Goal: Task Accomplishment & Management: Manage account settings

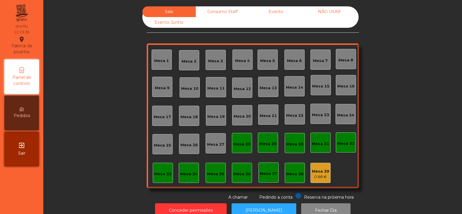
click at [321, 178] on div "0.88 €" at bounding box center [320, 177] width 17 height 6
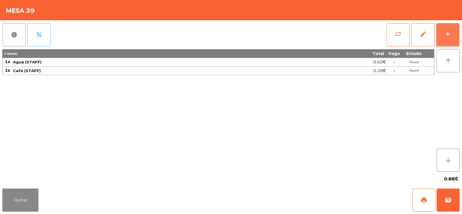
click at [448, 41] on button "add" at bounding box center [448, 34] width 23 height 23
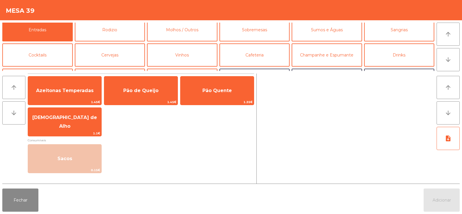
scroll to position [6, 0]
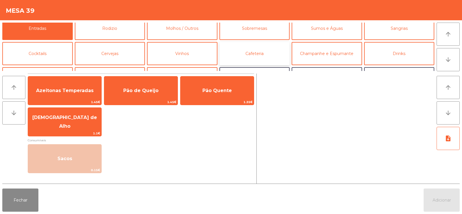
click at [264, 57] on button "Cafeteria" at bounding box center [255, 53] width 71 height 23
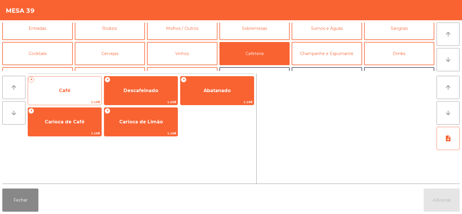
click at [68, 90] on span "Café" at bounding box center [65, 90] width 12 height 5
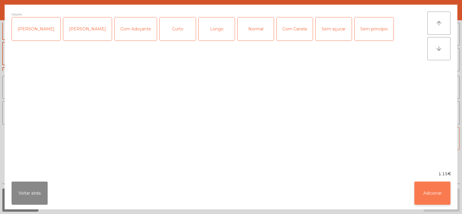
click at [430, 192] on button "Adicionar" at bounding box center [433, 192] width 36 height 23
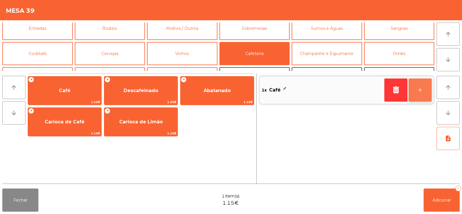
click at [429, 95] on button "+" at bounding box center [420, 89] width 23 height 23
click at [426, 98] on button "+" at bounding box center [420, 89] width 23 height 23
click at [425, 95] on button "+" at bounding box center [420, 89] width 23 height 23
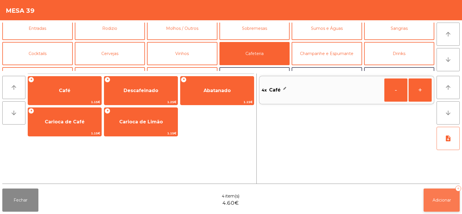
click at [449, 205] on button "Adicionar 4" at bounding box center [442, 199] width 36 height 23
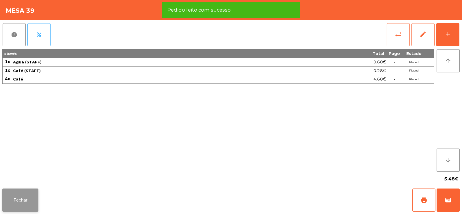
click at [19, 203] on button "Fechar" at bounding box center [20, 199] width 36 height 23
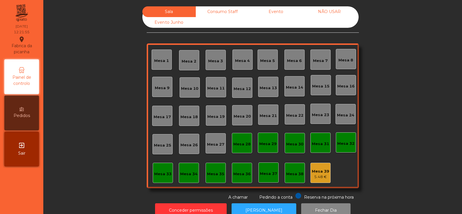
scroll to position [14, 0]
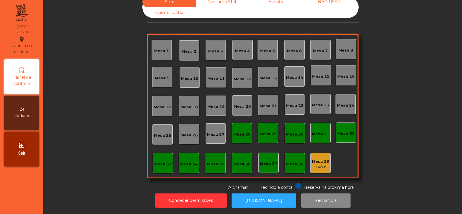
click at [288, 48] on div "Mesa 6" at bounding box center [294, 51] width 15 height 6
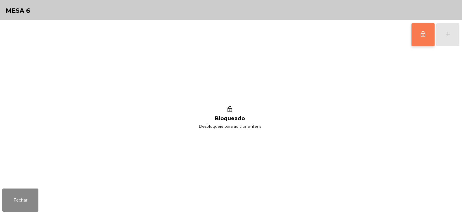
click at [424, 36] on span "lock_outline" at bounding box center [423, 34] width 7 height 7
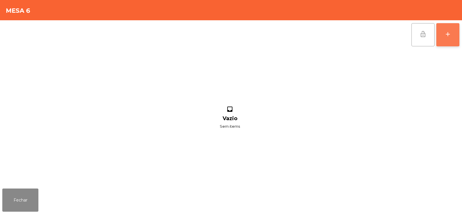
click at [447, 37] on div "add" at bounding box center [448, 34] width 7 height 7
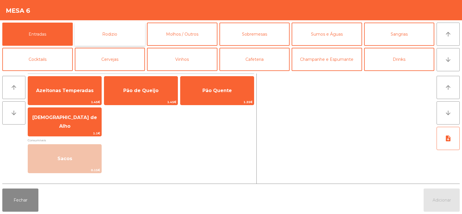
click at [110, 36] on button "Rodizio" at bounding box center [110, 34] width 71 height 23
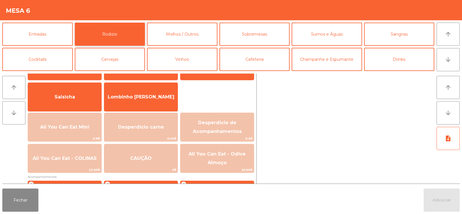
scroll to position [47, 0]
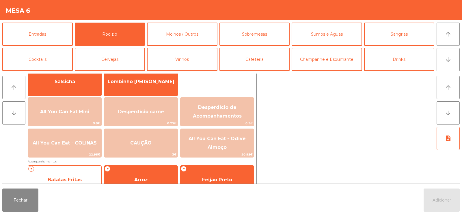
click at [73, 172] on span "Batatas Fritas" at bounding box center [64, 180] width 73 height 16
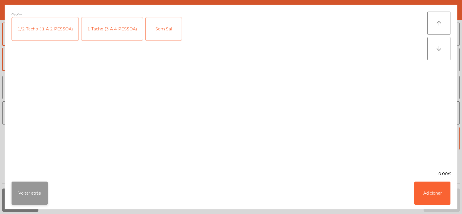
click at [33, 194] on button "Voltar atrás" at bounding box center [30, 192] width 36 height 23
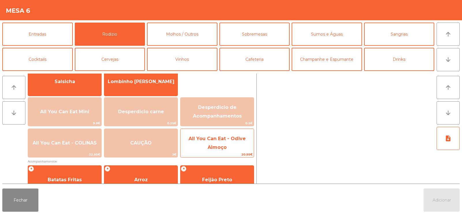
click at [212, 141] on span "All You Can Eat - Odive Almoço" at bounding box center [217, 143] width 57 height 14
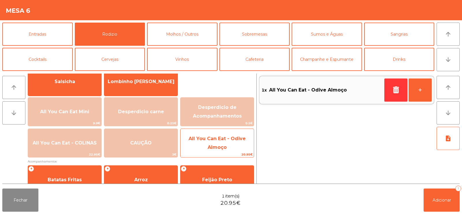
click at [221, 142] on span "All You Can Eat - Odive Almoço" at bounding box center [217, 143] width 73 height 25
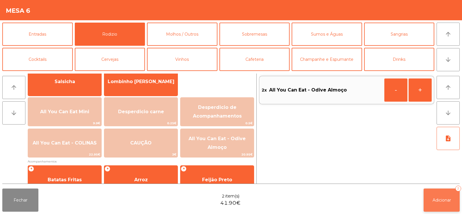
click at [438, 199] on span "Adicionar" at bounding box center [442, 199] width 18 height 5
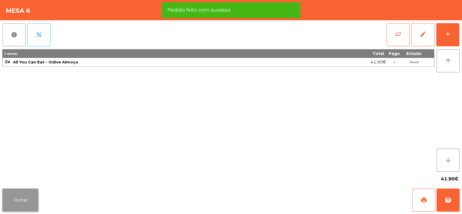
click at [23, 202] on button "Fechar" at bounding box center [20, 199] width 36 height 23
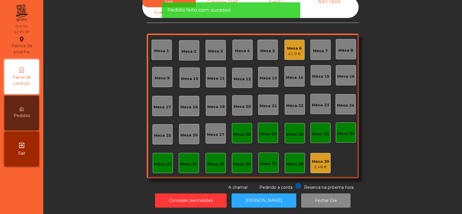
scroll to position [0, 0]
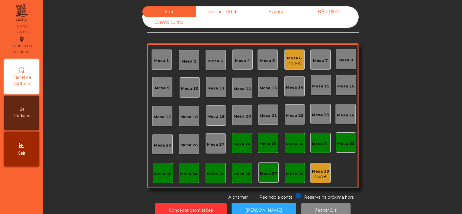
click at [244, 93] on div "Mesa 12" at bounding box center [242, 87] width 20 height 20
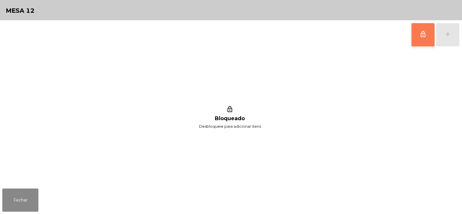
click at [426, 42] on button "lock_outline" at bounding box center [423, 34] width 23 height 23
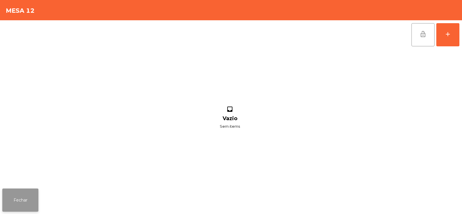
click at [23, 197] on button "Fechar" at bounding box center [20, 199] width 36 height 23
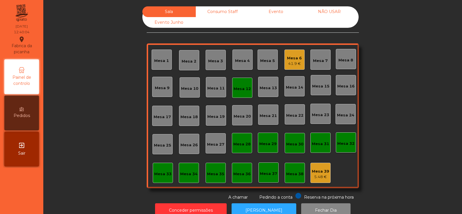
click at [301, 64] on div "Mesa 6 41.9 €" at bounding box center [295, 59] width 20 height 20
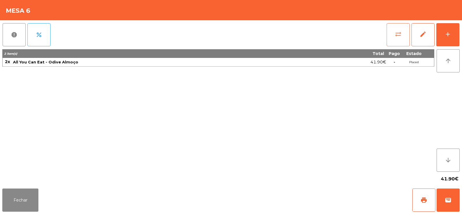
click at [398, 36] on span "sync_alt" at bounding box center [398, 34] width 7 height 7
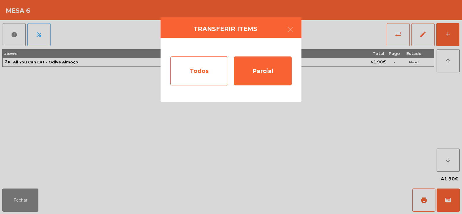
click at [194, 68] on div "Todos" at bounding box center [200, 70] width 58 height 29
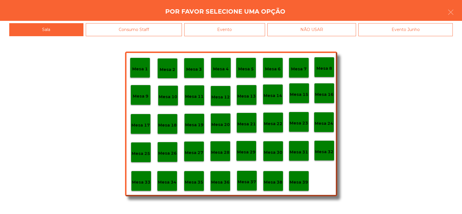
click at [222, 98] on p "Mesa 12" at bounding box center [221, 97] width 18 height 7
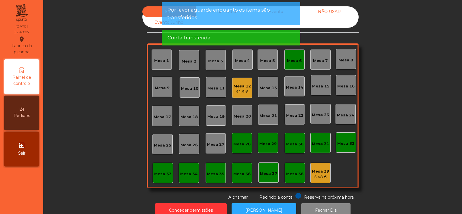
click at [296, 62] on div "Mesa 6" at bounding box center [294, 61] width 15 height 6
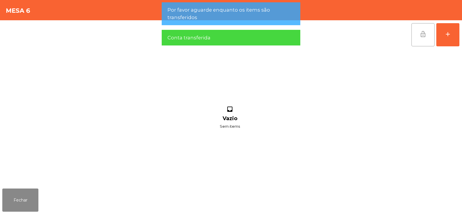
click at [428, 39] on button "lock_open" at bounding box center [423, 34] width 23 height 23
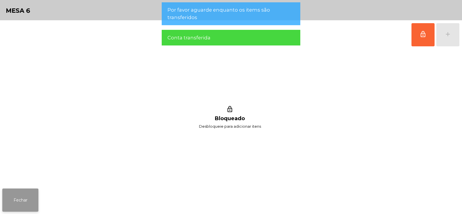
click at [23, 200] on button "Fechar" at bounding box center [20, 199] width 36 height 23
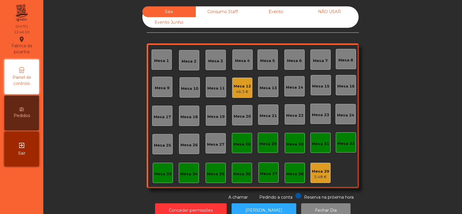
scroll to position [14, 0]
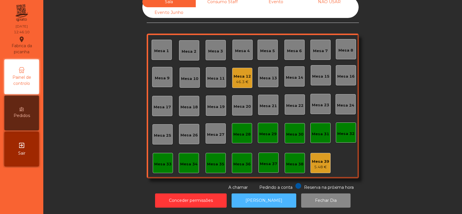
click at [248, 193] on button "[PERSON_NAME]" at bounding box center [264, 200] width 65 height 14
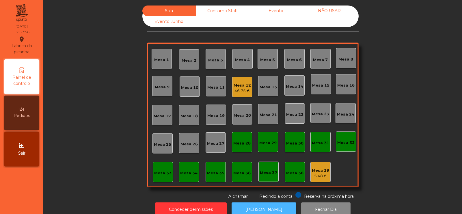
scroll to position [0, 0]
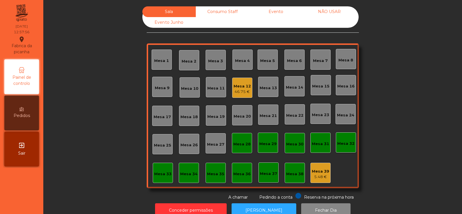
click at [161, 117] on div "Mesa 17" at bounding box center [162, 117] width 17 height 6
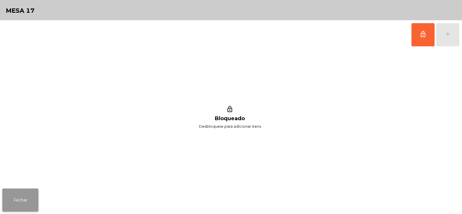
click at [17, 198] on button "Fechar" at bounding box center [20, 199] width 36 height 23
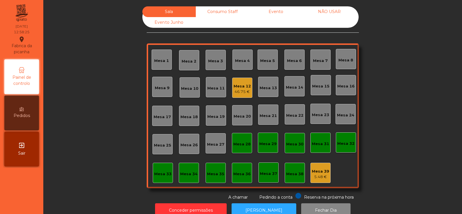
click at [292, 85] on div "Mesa 14" at bounding box center [294, 87] width 17 height 6
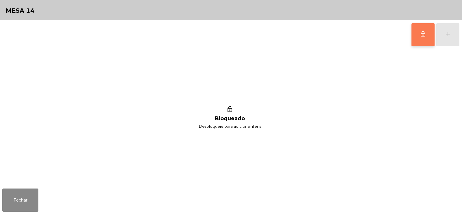
click at [420, 38] on button "lock_outline" at bounding box center [423, 34] width 23 height 23
click at [448, 37] on div "add" at bounding box center [448, 34] width 7 height 7
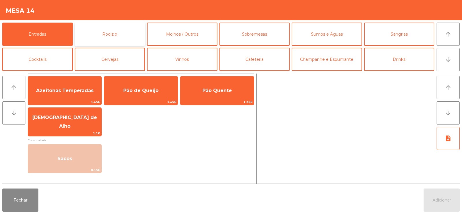
click at [132, 33] on button "Rodizio" at bounding box center [110, 34] width 71 height 23
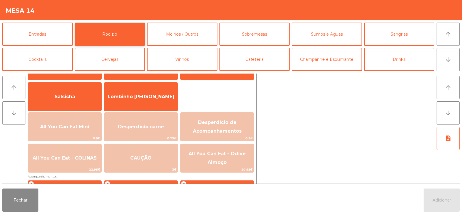
scroll to position [38, 0]
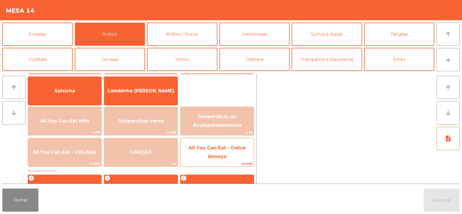
click at [208, 151] on span "All You Can Eat - Odive Almoço" at bounding box center [217, 152] width 73 height 25
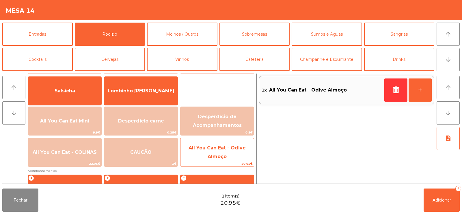
click at [211, 153] on span "All You Can Eat - Odive Almoço" at bounding box center [217, 152] width 73 height 25
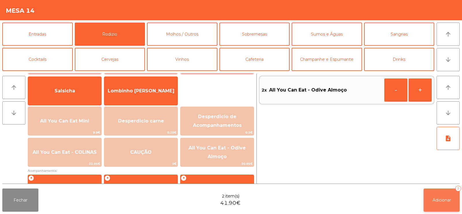
click at [440, 203] on button "Adicionar 2" at bounding box center [442, 199] width 36 height 23
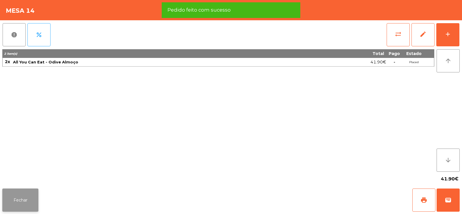
click at [24, 203] on button "Fechar" at bounding box center [20, 199] width 36 height 23
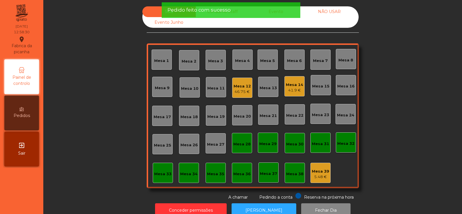
click at [243, 92] on div "46.75 €" at bounding box center [242, 92] width 17 height 6
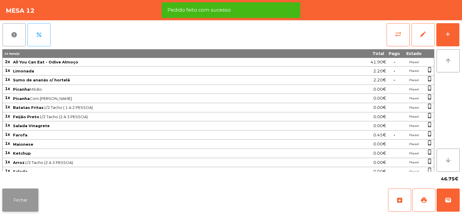
click at [32, 196] on button "Fechar" at bounding box center [20, 199] width 36 height 23
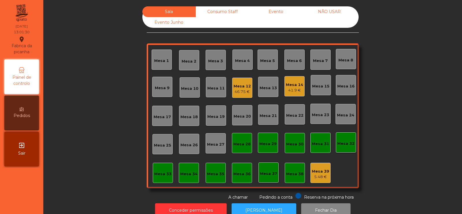
click at [161, 181] on div "Mesa 33" at bounding box center [163, 172] width 20 height 20
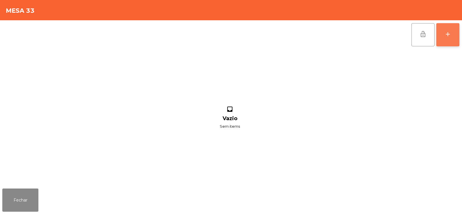
click at [449, 38] on button "add" at bounding box center [448, 34] width 23 height 23
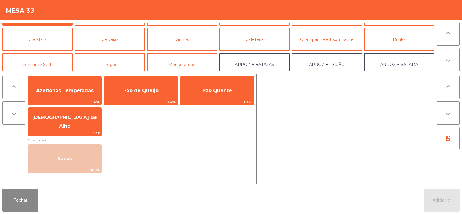
scroll to position [31, 0]
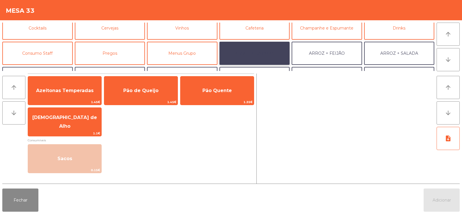
click at [268, 57] on button "ARROZ + BATATAS" at bounding box center [255, 53] width 71 height 23
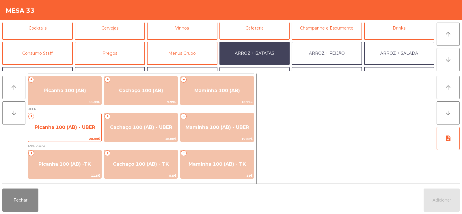
click at [66, 133] on span "Picanha 100 (AB) - UBER" at bounding box center [64, 127] width 73 height 16
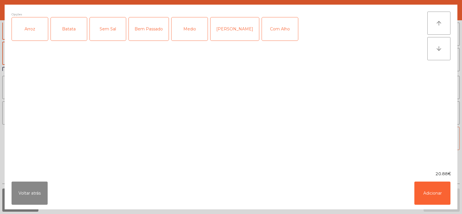
click at [29, 36] on div "Arroz" at bounding box center [30, 28] width 36 height 23
click at [65, 34] on div "Batata" at bounding box center [69, 28] width 36 height 23
click at [192, 36] on div "Medio" at bounding box center [190, 28] width 36 height 23
click at [441, 196] on button "Adicionar" at bounding box center [433, 192] width 36 height 23
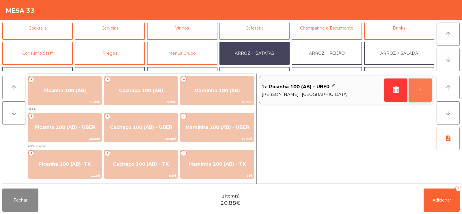
click at [418, 95] on button "+" at bounding box center [420, 89] width 23 height 23
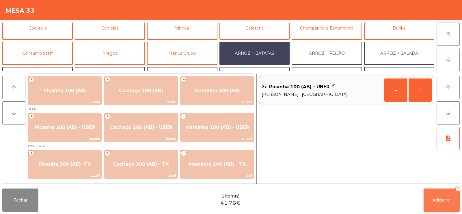
click at [447, 201] on span "Adicionar" at bounding box center [442, 199] width 18 height 5
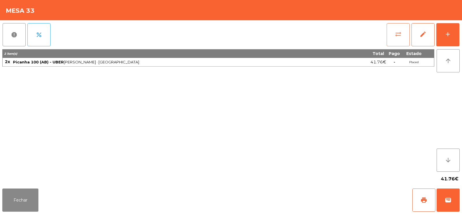
click at [401, 37] on span "sync_alt" at bounding box center [398, 34] width 7 height 7
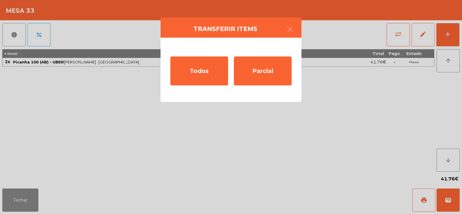
click at [385, 104] on ngb-modal-window "Transferir items Todos Parcial" at bounding box center [231, 107] width 462 height 214
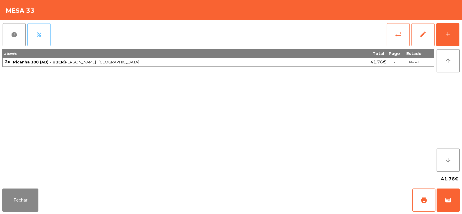
click at [45, 39] on button "percent" at bounding box center [38, 34] width 23 height 23
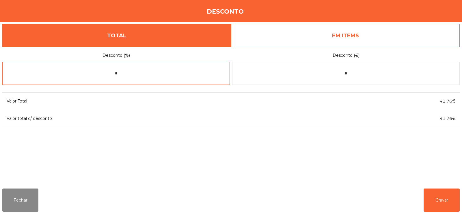
click at [177, 75] on input "*" at bounding box center [116, 73] width 228 height 23
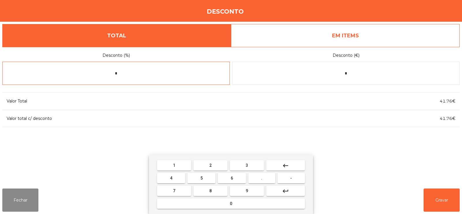
click at [174, 164] on span "1" at bounding box center [174, 165] width 2 height 5
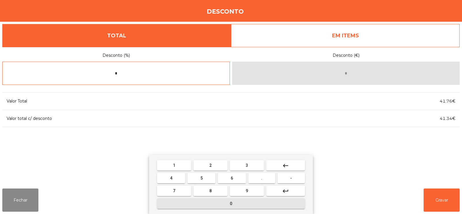
click at [239, 208] on button "0" at bounding box center [231, 203] width 148 height 10
click at [240, 206] on button "0" at bounding box center [231, 203] width 148 height 10
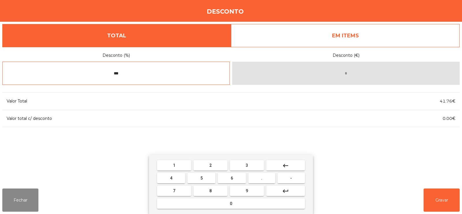
click at [287, 167] on mat-icon "keyboard_backspace" at bounding box center [285, 165] width 7 height 7
click at [283, 167] on mat-icon "keyboard_backspace" at bounding box center [285, 165] width 7 height 7
type input "*"
click at [285, 167] on mat-icon "keyboard_backspace" at bounding box center [285, 165] width 7 height 7
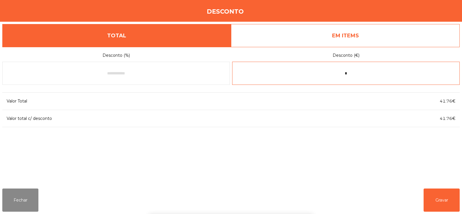
click at [327, 72] on input "*" at bounding box center [346, 73] width 228 height 23
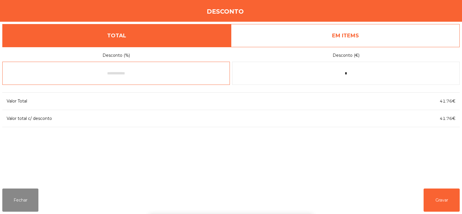
click at [157, 73] on input "text" at bounding box center [116, 73] width 228 height 23
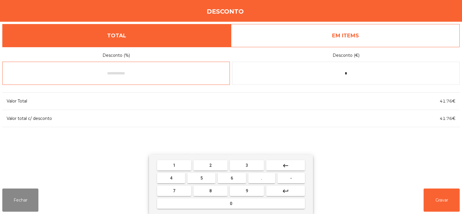
click at [182, 165] on button "1" at bounding box center [174, 165] width 34 height 10
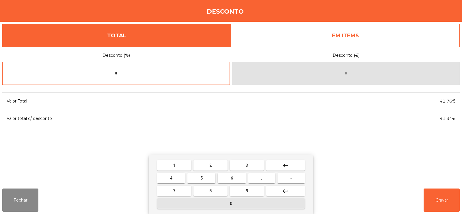
click at [231, 204] on span "0" at bounding box center [231, 203] width 2 height 5
type input "***"
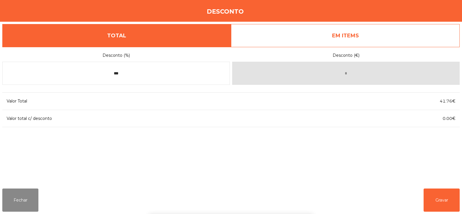
click at [443, 203] on div "1 2 3 keyboard_backspace 4 5 6 . - 7 8 9 keyboard_return 0" at bounding box center [231, 184] width 462 height 59
click at [442, 200] on button "Gravar" at bounding box center [442, 199] width 36 height 23
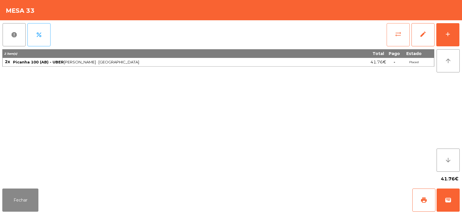
click at [399, 42] on button "sync_alt" at bounding box center [398, 34] width 23 height 23
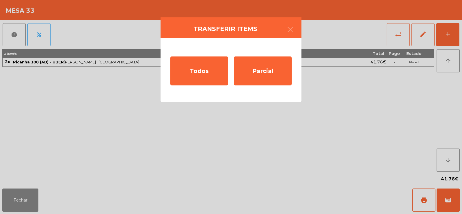
click at [390, 100] on ngb-modal-window "Transferir items Todos Parcial" at bounding box center [231, 107] width 462 height 214
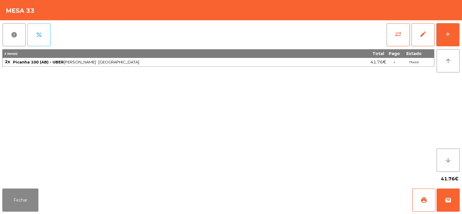
click at [41, 40] on button "percent" at bounding box center [38, 34] width 23 height 23
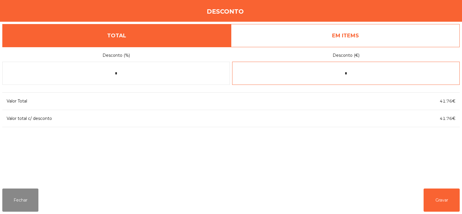
click at [335, 75] on input "*" at bounding box center [346, 73] width 228 height 23
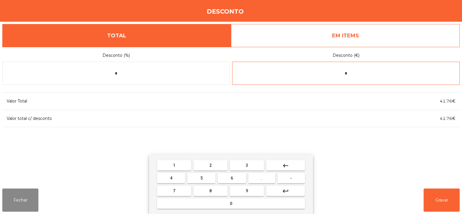
click at [175, 164] on span "1" at bounding box center [174, 165] width 2 height 5
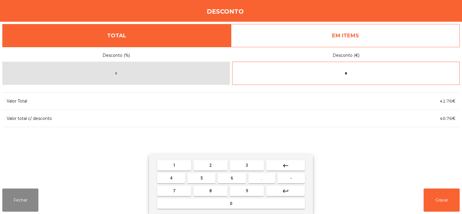
click at [220, 206] on button "0" at bounding box center [231, 203] width 148 height 10
click at [223, 206] on button "0" at bounding box center [231, 203] width 148 height 10
click at [289, 169] on mat-icon "keyboard_backspace" at bounding box center [285, 165] width 7 height 7
click at [290, 168] on button "keyboard_backspace" at bounding box center [285, 165] width 39 height 10
type input "*"
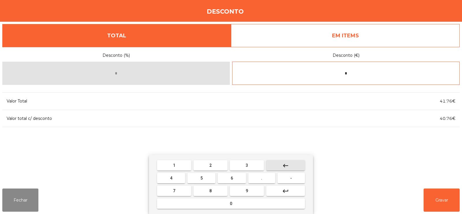
click at [280, 160] on button "keyboard_backspace" at bounding box center [285, 165] width 39 height 10
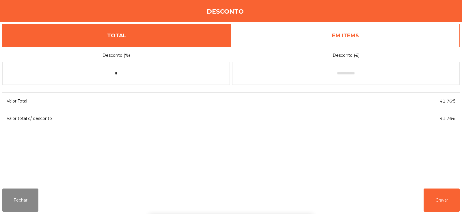
click at [400, 36] on link "EM ITEMS" at bounding box center [345, 35] width 229 height 23
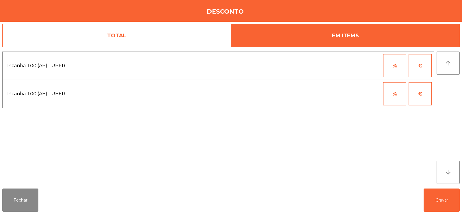
click at [398, 61] on button "%" at bounding box center [395, 65] width 23 height 23
click at [365, 65] on input "*" at bounding box center [366, 65] width 29 height 23
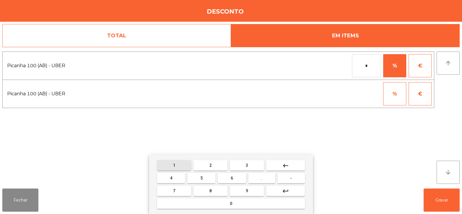
click at [182, 165] on button "1" at bounding box center [174, 165] width 34 height 10
click at [245, 203] on button "0" at bounding box center [231, 203] width 148 height 10
type input "***"
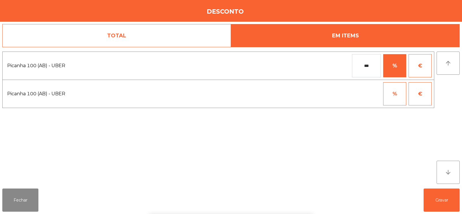
click at [443, 199] on div "1 2 3 keyboard_backspace 4 5 6 . - 7 8 9 keyboard_return 0" at bounding box center [231, 184] width 462 height 59
click at [444, 198] on button "Gravar" at bounding box center [442, 199] width 36 height 23
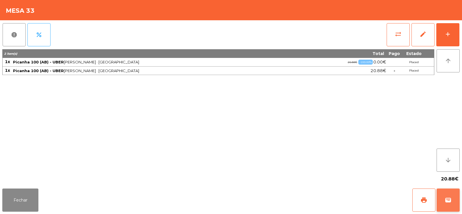
click at [449, 202] on span "wallet" at bounding box center [448, 199] width 7 height 7
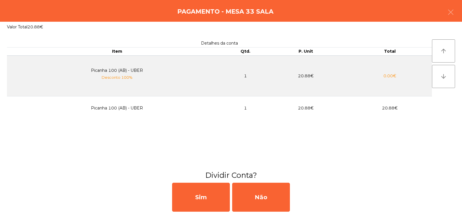
click at [318, 158] on div "Detalhes da conta Item Qtd. P. Unit Total Picanha 100 (AB) - UBER Desconto 100%…" at bounding box center [219, 100] width 425 height 123
click at [448, 14] on icon "button" at bounding box center [451, 12] width 7 height 7
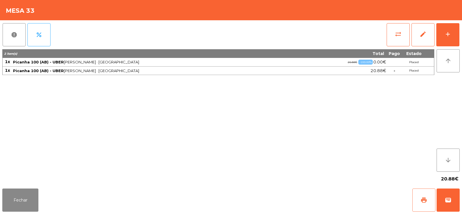
click at [425, 197] on span "print" at bounding box center [424, 199] width 7 height 7
click at [429, 199] on button "print" at bounding box center [424, 199] width 23 height 23
click at [450, 209] on button "wallet" at bounding box center [448, 199] width 23 height 23
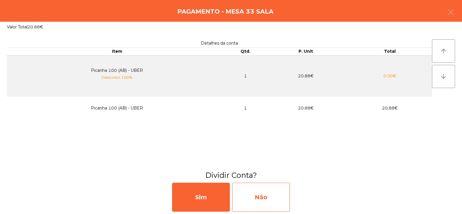
click at [258, 196] on div "Não" at bounding box center [261, 196] width 58 height 29
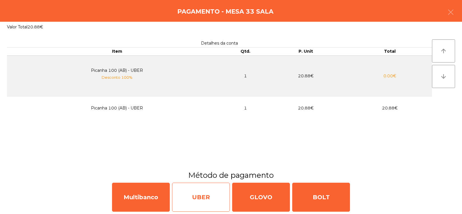
click at [203, 198] on div "UBER" at bounding box center [201, 196] width 58 height 29
select select "**"
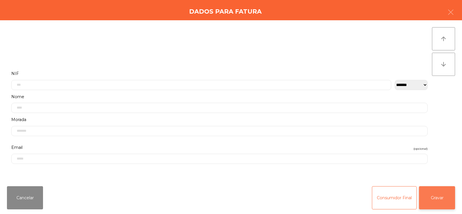
click at [439, 201] on button "Gravar" at bounding box center [437, 197] width 36 height 23
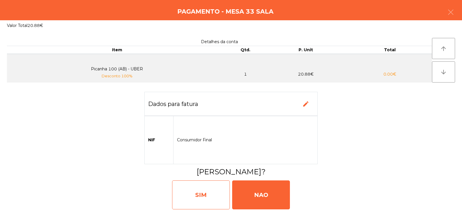
click at [211, 199] on div "SIM" at bounding box center [201, 194] width 58 height 29
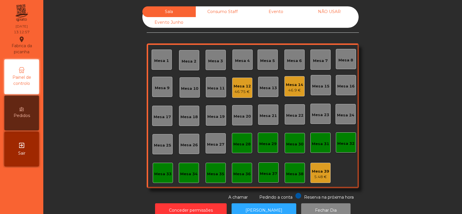
click at [340, 59] on div "Mesa 8" at bounding box center [346, 60] width 15 height 6
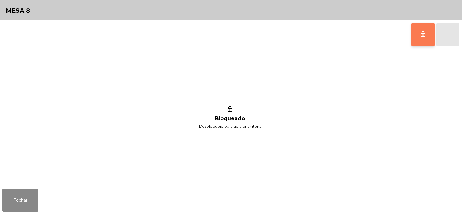
click at [421, 39] on button "lock_outline" at bounding box center [423, 34] width 23 height 23
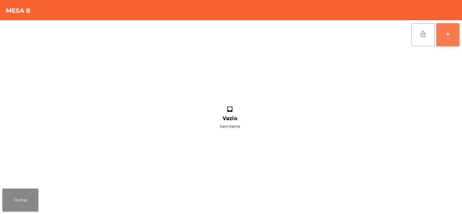
click at [452, 37] on button "add" at bounding box center [448, 34] width 23 height 23
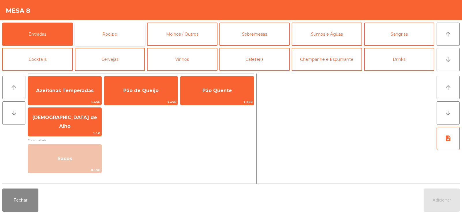
click at [83, 40] on button "Rodizio" at bounding box center [110, 34] width 71 height 23
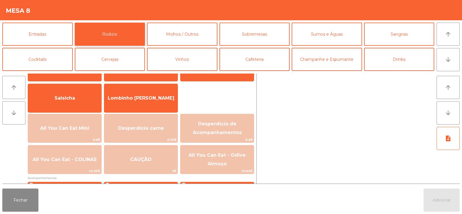
scroll to position [38, 0]
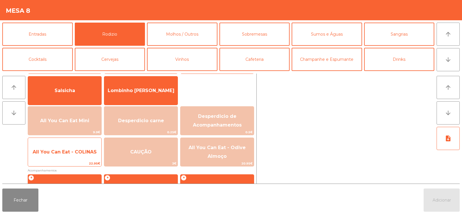
click at [78, 156] on span "All You Can Eat - COLINAS" at bounding box center [64, 152] width 73 height 16
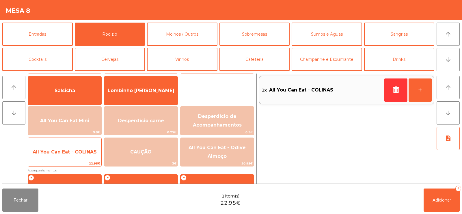
click at [81, 155] on span "All You Can Eat - COLINAS" at bounding box center [64, 152] width 73 height 16
click at [82, 156] on span "All You Can Eat - COLINAS" at bounding box center [64, 152] width 73 height 16
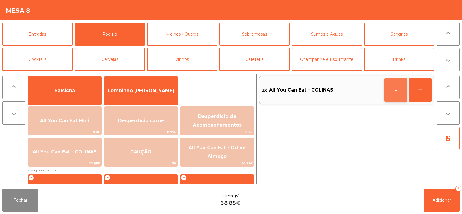
click at [392, 93] on button "-" at bounding box center [396, 89] width 23 height 23
click at [395, 90] on button "-" at bounding box center [396, 89] width 23 height 23
click at [393, 91] on icon "button" at bounding box center [396, 89] width 9 height 7
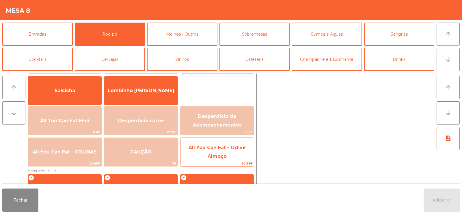
click at [225, 153] on span "All You Can Eat - Odive Almoço" at bounding box center [217, 152] width 57 height 14
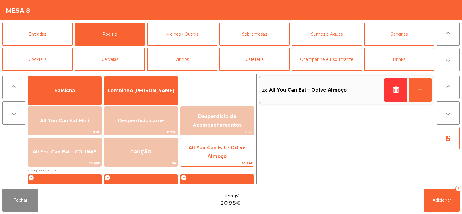
click at [225, 156] on span "All You Can Eat - Odive Almoço" at bounding box center [217, 152] width 57 height 14
click at [226, 155] on span "All You Can Eat - Odive Almoço" at bounding box center [217, 152] width 57 height 14
click at [226, 153] on span "All You Can Eat - Odive Almoço" at bounding box center [217, 152] width 57 height 14
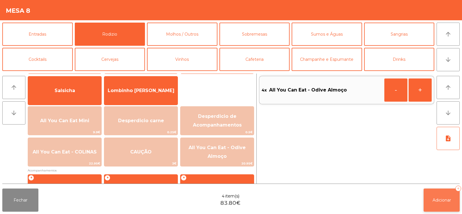
click at [439, 195] on button "Adicionar 4" at bounding box center [442, 199] width 36 height 23
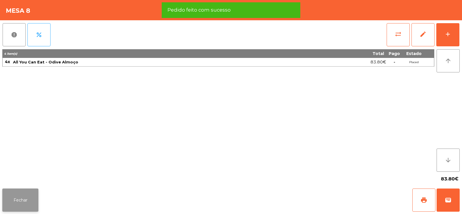
click at [26, 203] on button "Fechar" at bounding box center [20, 199] width 36 height 23
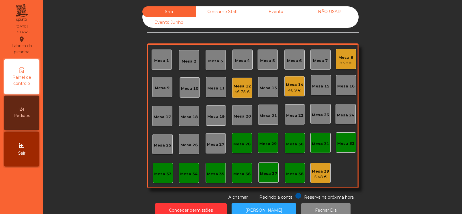
click at [314, 138] on div "Mesa 31" at bounding box center [320, 142] width 17 height 8
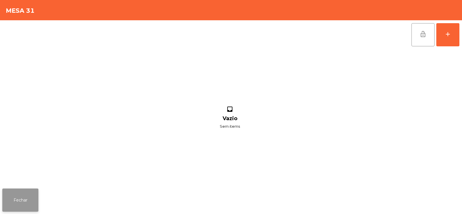
click at [31, 197] on button "Fechar" at bounding box center [20, 199] width 36 height 23
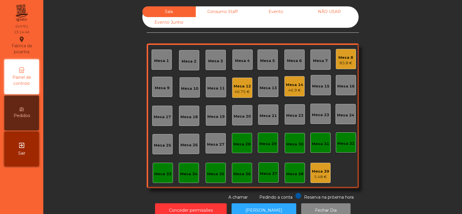
scroll to position [14, 0]
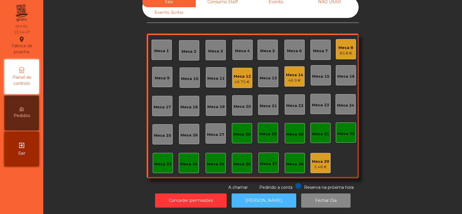
click at [266, 193] on button "[PERSON_NAME]" at bounding box center [264, 200] width 65 height 14
click at [240, 106] on div "Mesa 20" at bounding box center [242, 105] width 20 height 20
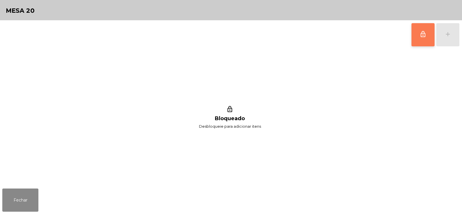
click at [419, 36] on button "lock_outline" at bounding box center [423, 34] width 23 height 23
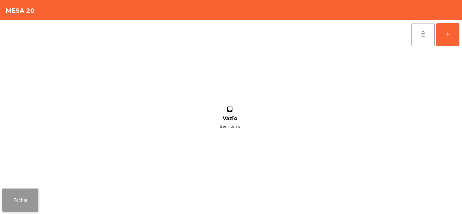
click at [35, 195] on button "Fechar" at bounding box center [20, 199] width 36 height 23
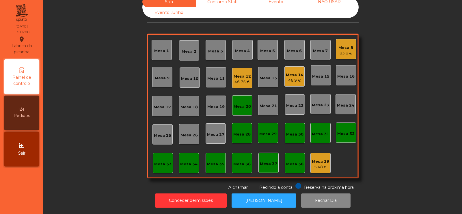
click at [343, 53] on div "Mesa 8 83.8 €" at bounding box center [346, 49] width 20 height 20
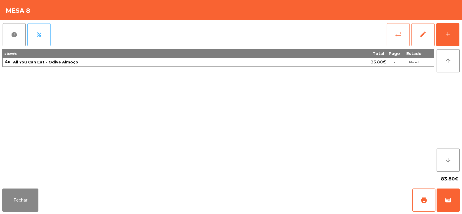
click at [399, 37] on span "sync_alt" at bounding box center [398, 34] width 7 height 7
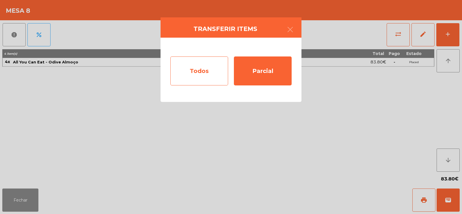
click at [200, 72] on div "Todos" at bounding box center [200, 70] width 58 height 29
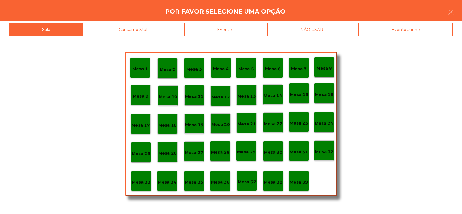
click at [219, 124] on p "Mesa 20" at bounding box center [221, 124] width 18 height 7
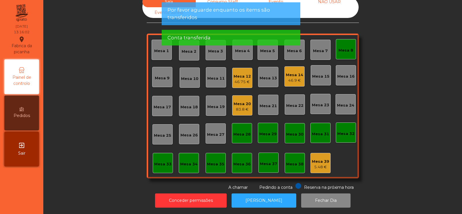
click at [343, 48] on div "Mesa 8" at bounding box center [346, 50] width 15 height 6
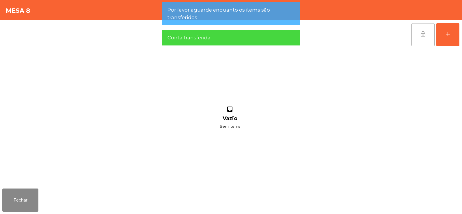
click at [424, 39] on button "lock_open" at bounding box center [423, 34] width 23 height 23
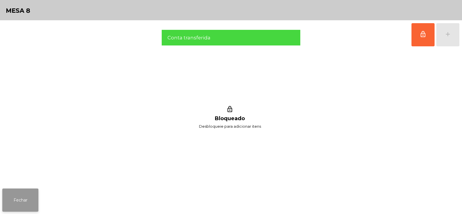
click at [31, 191] on button "Fechar" at bounding box center [20, 199] width 36 height 23
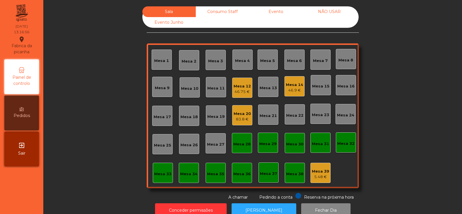
scroll to position [0, 0]
click at [348, 60] on div "Mesa 8" at bounding box center [346, 60] width 15 height 6
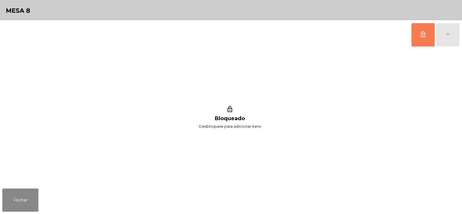
click at [421, 39] on button "lock_outline" at bounding box center [423, 34] width 23 height 23
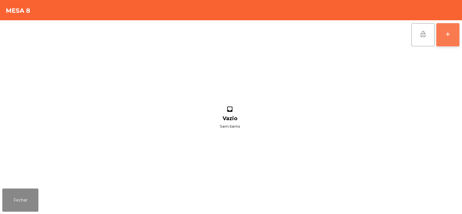
click at [449, 37] on div "add" at bounding box center [448, 34] width 7 height 7
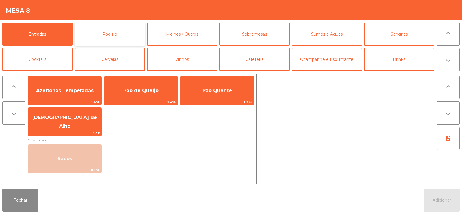
click at [109, 31] on button "Rodizio" at bounding box center [110, 34] width 71 height 23
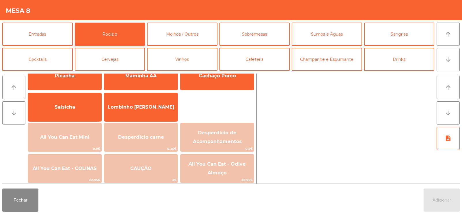
scroll to position [38, 0]
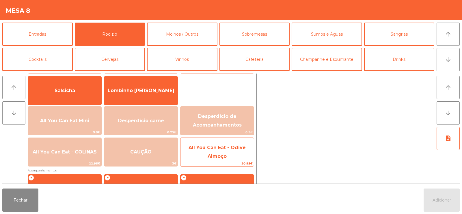
click at [209, 155] on span "All You Can Eat - Odive Almoço" at bounding box center [217, 152] width 57 height 14
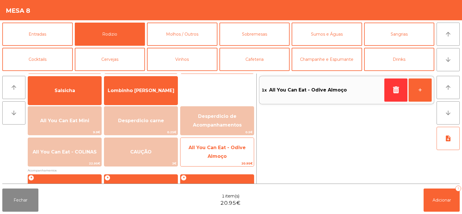
click at [220, 158] on span "All You Can Eat - Odive Almoço" at bounding box center [217, 152] width 57 height 14
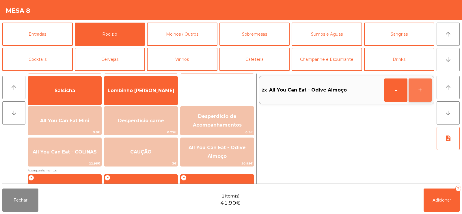
click at [424, 92] on button "+" at bounding box center [420, 89] width 23 height 23
click at [439, 197] on span "Adicionar" at bounding box center [442, 199] width 18 height 5
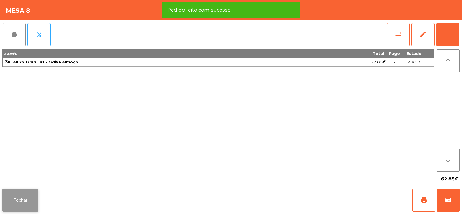
click at [17, 205] on button "Fechar" at bounding box center [20, 199] width 36 height 23
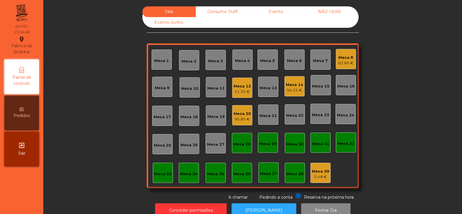
click at [341, 59] on div "Mesa 8" at bounding box center [345, 58] width 15 height 6
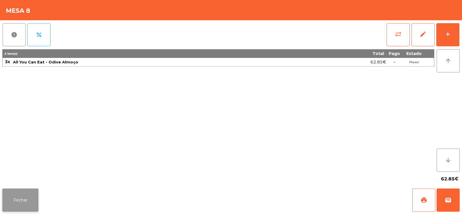
click at [26, 203] on button "Fechar" at bounding box center [20, 199] width 36 height 23
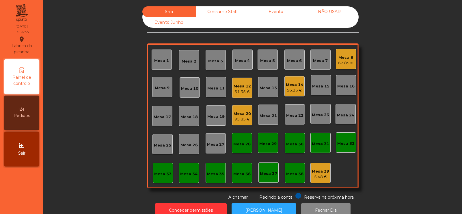
scroll to position [14, 0]
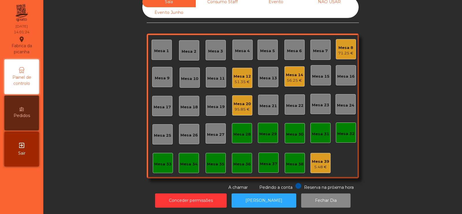
click at [240, 79] on div "51.35 €" at bounding box center [242, 82] width 17 height 6
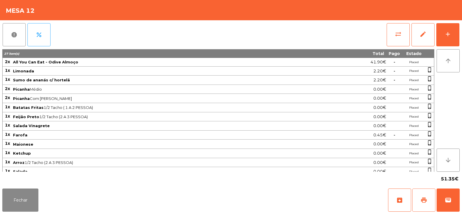
click at [425, 199] on span "print" at bounding box center [424, 199] width 7 height 7
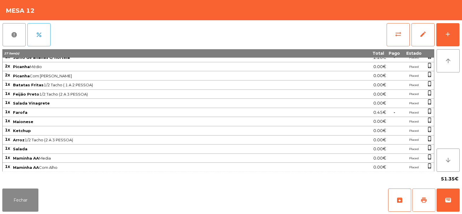
scroll to position [96, 0]
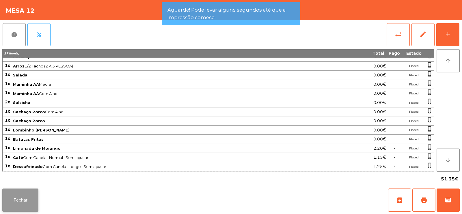
click at [30, 204] on button "Fechar" at bounding box center [20, 199] width 36 height 23
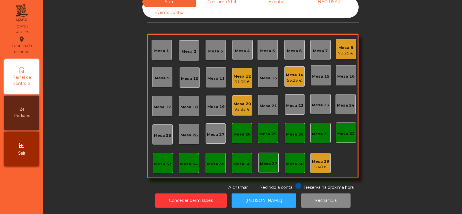
click at [237, 79] on div "51.35 €" at bounding box center [242, 82] width 17 height 6
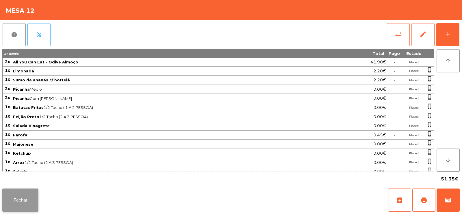
click at [28, 199] on button "Fechar" at bounding box center [20, 199] width 36 height 23
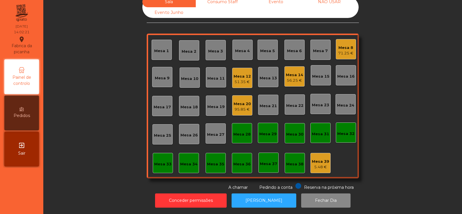
click at [235, 79] on div "51.35 €" at bounding box center [242, 82] width 17 height 6
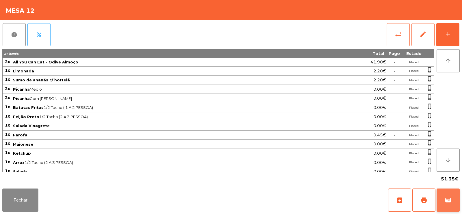
click at [448, 203] on button "wallet" at bounding box center [448, 199] width 23 height 23
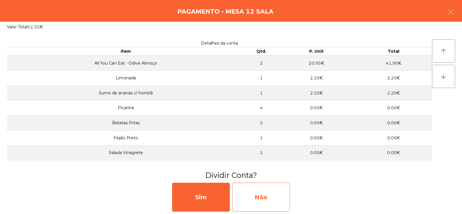
click at [259, 197] on div "Não" at bounding box center [261, 196] width 58 height 29
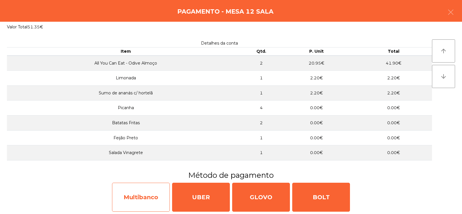
click at [145, 192] on div "Multibanco" at bounding box center [141, 196] width 58 height 29
select select "**"
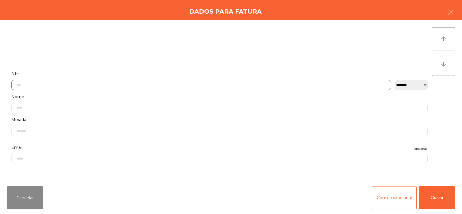
click at [225, 85] on input "text" at bounding box center [201, 85] width 380 height 10
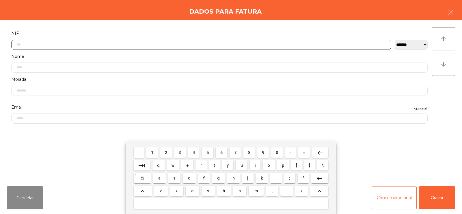
scroll to position [42, 0]
click at [166, 153] on span "2" at bounding box center [166, 152] width 2 height 5
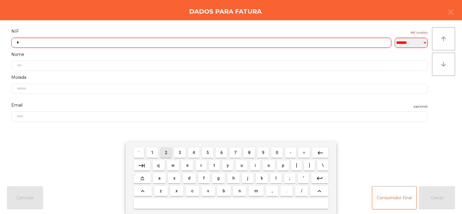
click at [153, 152] on span "1" at bounding box center [152, 152] width 2 height 5
click at [222, 152] on span "6" at bounding box center [222, 152] width 2 height 5
click at [152, 151] on span "1" at bounding box center [152, 152] width 2 height 5
click at [236, 152] on span "7" at bounding box center [235, 152] width 2 height 5
click at [194, 152] on span "4" at bounding box center [194, 152] width 2 height 5
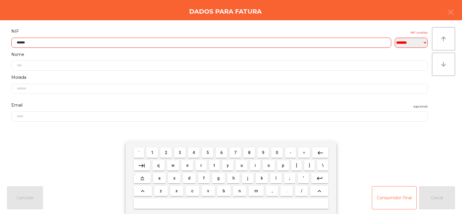
click at [263, 153] on span "9" at bounding box center [263, 152] width 2 height 5
click at [153, 152] on span "1" at bounding box center [152, 152] width 2 height 5
click at [277, 151] on span "0" at bounding box center [277, 152] width 2 height 5
type input "*********"
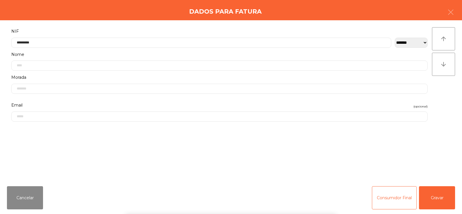
click at [440, 204] on div "` 1 2 3 4 5 6 7 8 9 0 - = keyboard_backspace keyboard_tab q w e r t y u i o p […" at bounding box center [231, 178] width 462 height 72
click at [440, 203] on button "Gravar" at bounding box center [437, 197] width 36 height 23
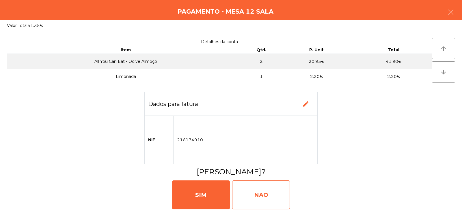
click at [258, 197] on div "NAO" at bounding box center [261, 194] width 58 height 29
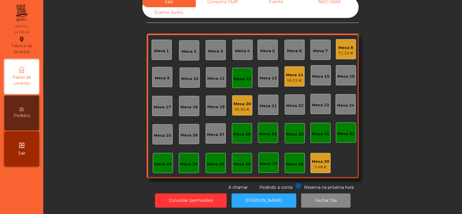
click at [248, 74] on div "Mesa 12" at bounding box center [242, 78] width 17 height 8
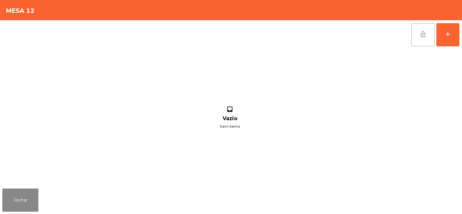
click at [419, 36] on button "lock_open" at bounding box center [423, 34] width 23 height 23
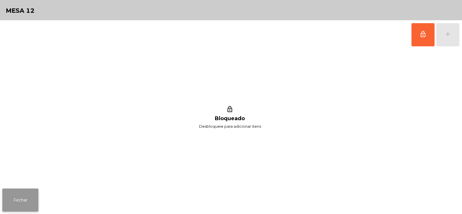
click at [32, 188] on button "Fechar" at bounding box center [20, 199] width 36 height 23
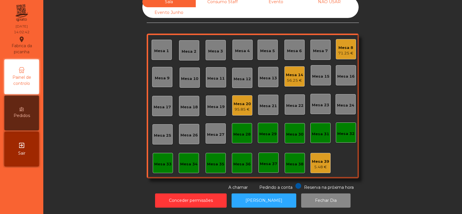
click at [300, 77] on div "56.25 €" at bounding box center [294, 80] width 17 height 6
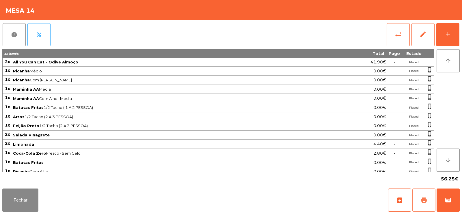
click at [426, 201] on span "print" at bounding box center [424, 199] width 7 height 7
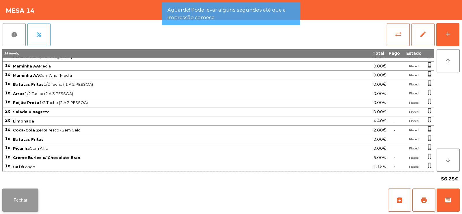
click at [27, 196] on button "Fechar" at bounding box center [20, 199] width 36 height 23
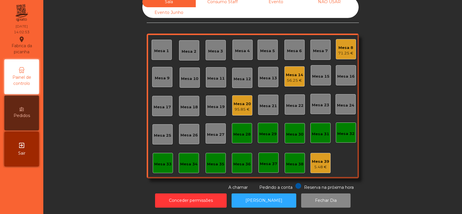
click at [293, 77] on div "56.25 €" at bounding box center [294, 80] width 17 height 6
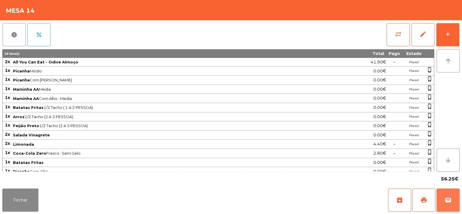
click at [445, 200] on button "wallet" at bounding box center [448, 199] width 23 height 23
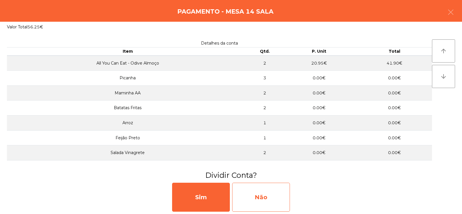
click at [260, 196] on div "Não" at bounding box center [261, 196] width 58 height 29
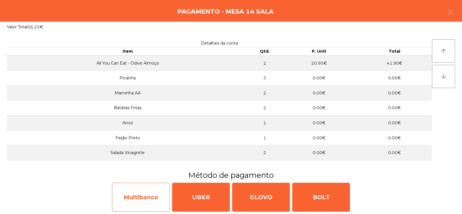
click at [155, 199] on div "Multibanco" at bounding box center [141, 196] width 58 height 29
select select "**"
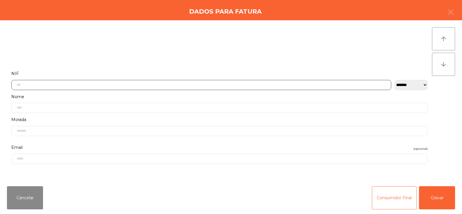
click at [212, 86] on input "text" at bounding box center [201, 85] width 380 height 10
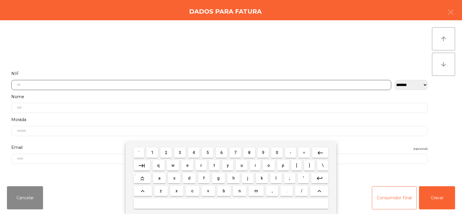
scroll to position [42, 0]
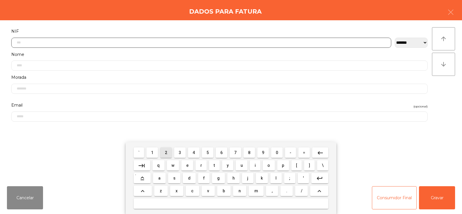
click at [166, 152] on span "2" at bounding box center [166, 152] width 2 height 5
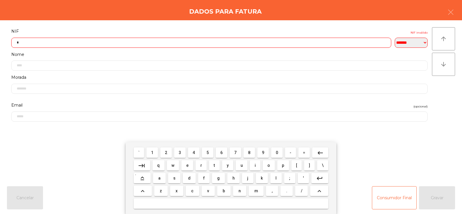
click at [166, 152] on span "2" at bounding box center [166, 152] width 2 height 5
click at [208, 151] on span "5" at bounding box center [208, 152] width 2 height 5
click at [263, 152] on span "9" at bounding box center [263, 152] width 2 height 5
click at [262, 152] on span "9" at bounding box center [263, 152] width 2 height 5
click at [263, 152] on span "9" at bounding box center [263, 152] width 2 height 5
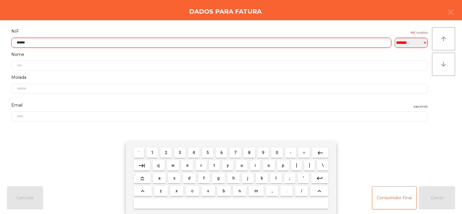
click at [166, 152] on span "2" at bounding box center [166, 152] width 2 height 5
click at [317, 153] on mat-icon "keyboard_backspace" at bounding box center [320, 152] width 7 height 7
click at [153, 152] on span "1" at bounding box center [152, 152] width 2 height 5
click at [195, 150] on span "4" at bounding box center [194, 152] width 2 height 5
click at [322, 154] on mat-icon "keyboard_backspace" at bounding box center [320, 152] width 7 height 7
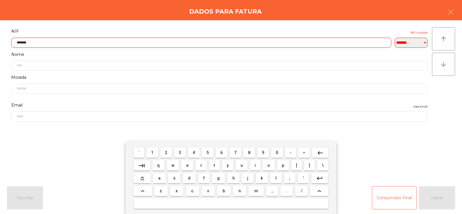
click at [208, 152] on span "5" at bounding box center [208, 152] width 2 height 5
click at [181, 151] on span "3" at bounding box center [180, 152] width 2 height 5
type input "*********"
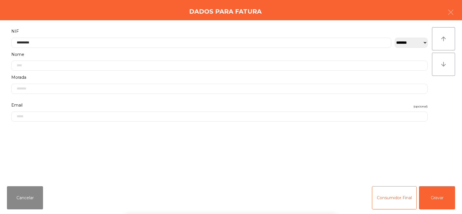
click at [431, 198] on div "` 1 2 3 4 5 6 7 8 9 0 - = keyboard_backspace keyboard_tab q w e r t y u i o p […" at bounding box center [231, 178] width 462 height 72
click at [437, 198] on button "Gravar" at bounding box center [437, 197] width 36 height 23
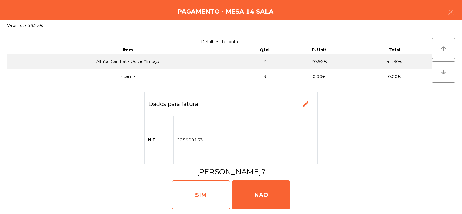
click at [205, 200] on div "SIM" at bounding box center [201, 194] width 58 height 29
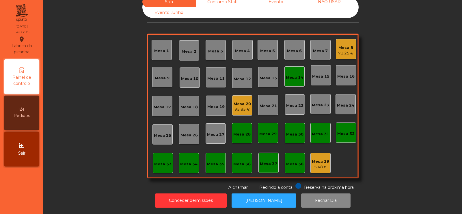
click at [294, 76] on div "Mesa 14" at bounding box center [294, 78] width 17 height 6
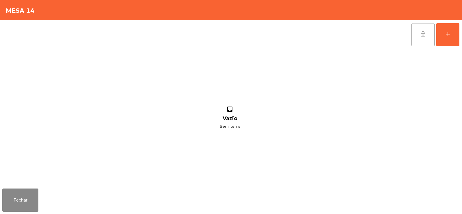
click at [416, 31] on button "lock_open" at bounding box center [423, 34] width 23 height 23
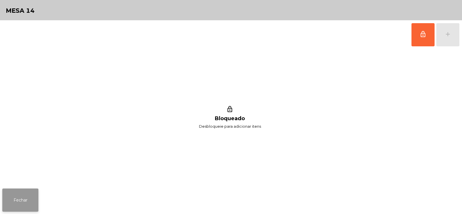
click at [18, 200] on button "Fechar" at bounding box center [20, 199] width 36 height 23
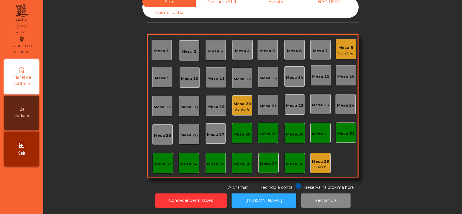
scroll to position [0, 0]
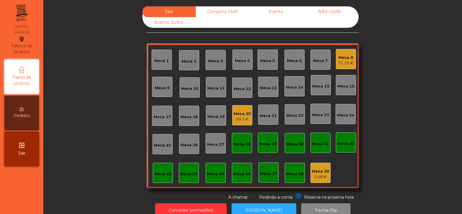
click at [247, 117] on div "99.5 €" at bounding box center [242, 119] width 17 height 6
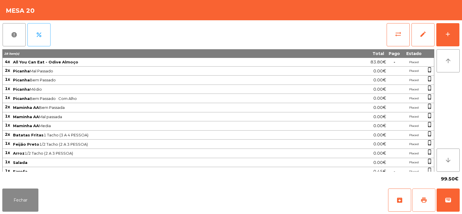
click at [422, 197] on span "print" at bounding box center [424, 199] width 7 height 7
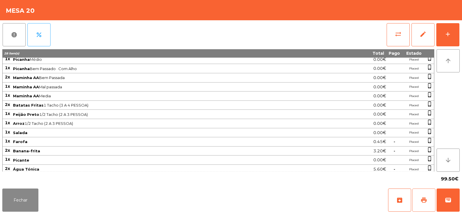
scroll to position [60, 0]
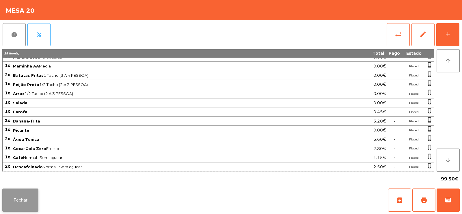
click at [18, 203] on button "Fechar" at bounding box center [20, 199] width 36 height 23
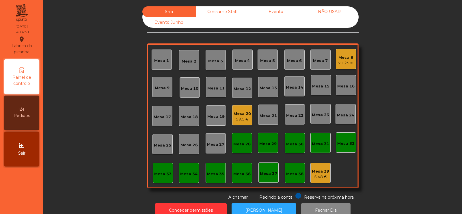
click at [241, 120] on div "99.5 €" at bounding box center [242, 119] width 17 height 6
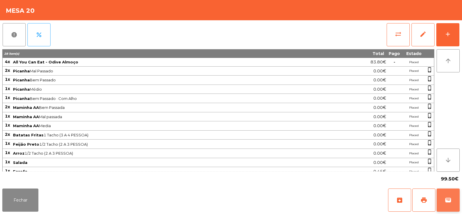
click at [449, 207] on button "wallet" at bounding box center [448, 199] width 23 height 23
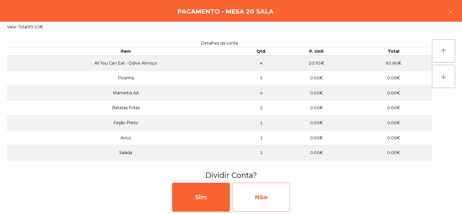
click at [283, 189] on div "Não" at bounding box center [261, 196] width 58 height 29
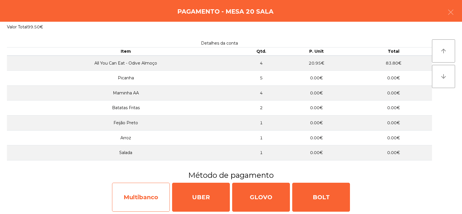
click at [153, 196] on div "Multibanco" at bounding box center [141, 196] width 58 height 29
select select "**"
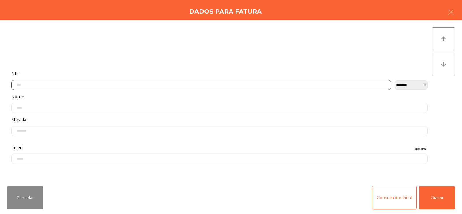
click at [241, 83] on input "text" at bounding box center [201, 85] width 380 height 10
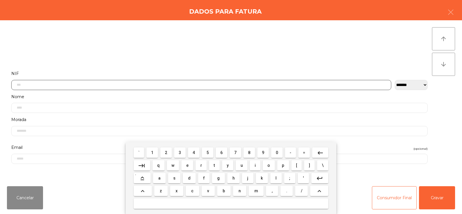
scroll to position [42, 0]
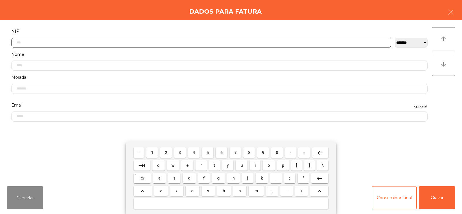
click at [207, 151] on span "5" at bounding box center [208, 152] width 2 height 5
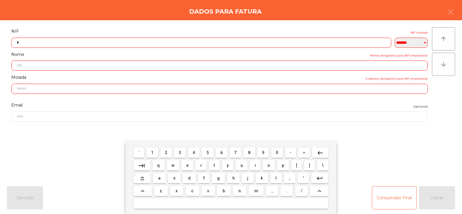
click at [278, 150] on span "0" at bounding box center [277, 152] width 2 height 5
click at [263, 152] on span "9" at bounding box center [263, 152] width 2 height 5
click at [166, 152] on span "2" at bounding box center [166, 152] width 2 height 5
click at [222, 152] on span "6" at bounding box center [222, 152] width 2 height 5
click at [193, 151] on span "4" at bounding box center [194, 152] width 2 height 5
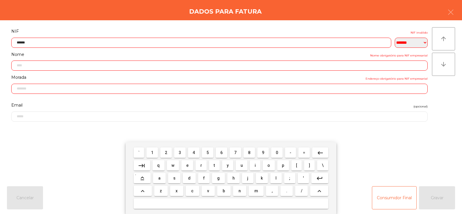
click at [153, 152] on span "1" at bounding box center [152, 152] width 2 height 5
click at [194, 151] on span "4" at bounding box center [194, 152] width 2 height 5
click at [273, 151] on button "0" at bounding box center [277, 152] width 12 height 10
type input "*********"
type input "**********"
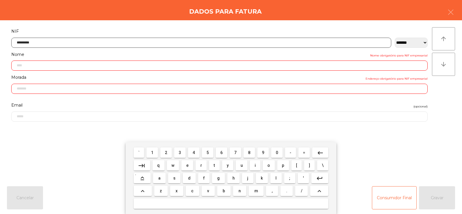
type input "**********"
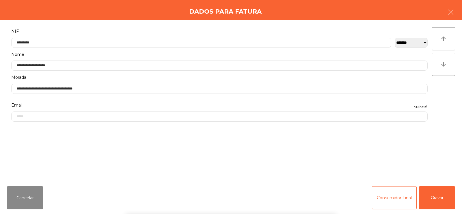
click at [437, 201] on div "` 1 2 3 4 5 6 7 8 9 0 - = keyboard_backspace keyboard_tab q w e r t y u i o p […" at bounding box center [231, 178] width 462 height 72
click at [433, 198] on button "Gravar" at bounding box center [437, 197] width 36 height 23
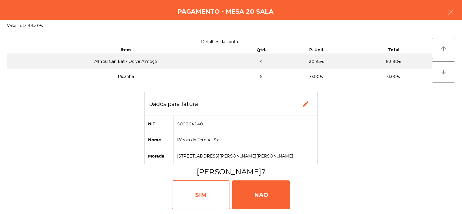
click at [198, 195] on div "SIM" at bounding box center [201, 194] width 58 height 29
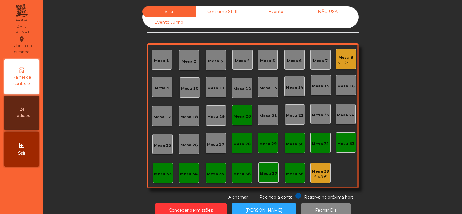
click at [243, 112] on div "Mesa 20" at bounding box center [242, 115] width 17 height 8
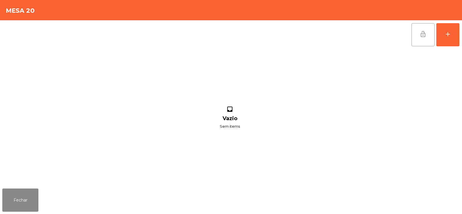
click at [419, 39] on button "lock_open" at bounding box center [423, 34] width 23 height 23
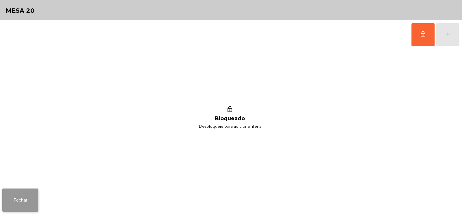
click at [27, 191] on button "Fechar" at bounding box center [20, 199] width 36 height 23
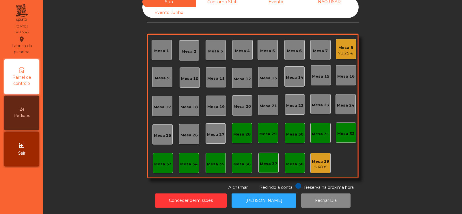
scroll to position [0, 0]
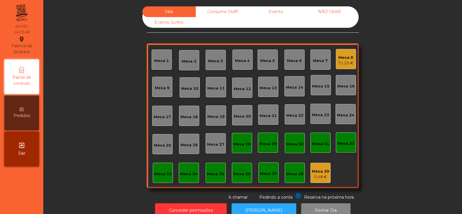
click at [343, 141] on div "Mesa 32" at bounding box center [346, 143] width 17 height 6
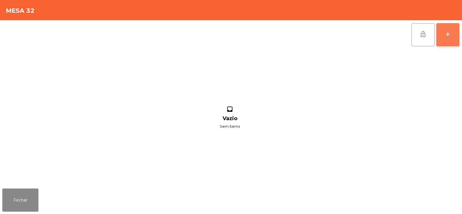
click at [451, 39] on button "add" at bounding box center [448, 34] width 23 height 23
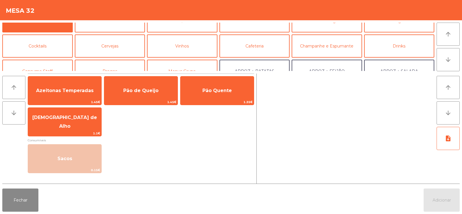
scroll to position [32, 0]
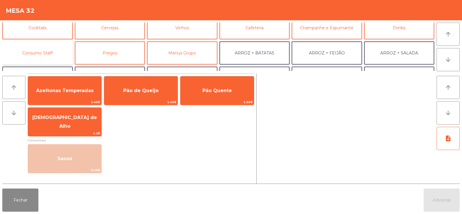
click at [45, 54] on button "Consumo Staff" at bounding box center [37, 52] width 71 height 23
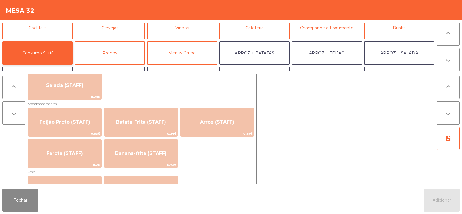
scroll to position [241, 0]
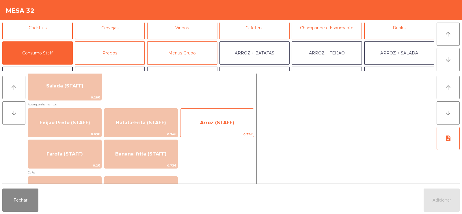
click at [229, 126] on span "Arroz (STAFF)" at bounding box center [217, 123] width 73 height 16
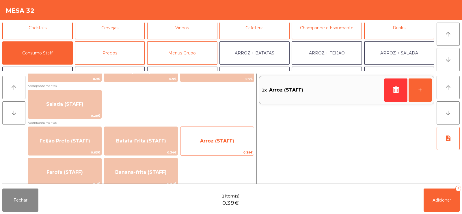
scroll to position [222, 0]
click at [218, 145] on span "Arroz (STAFF)" at bounding box center [217, 141] width 73 height 16
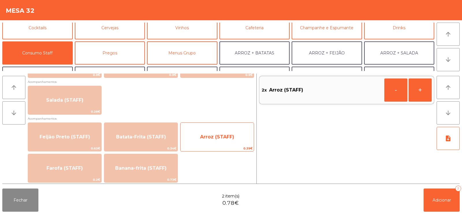
scroll to position [0, 0]
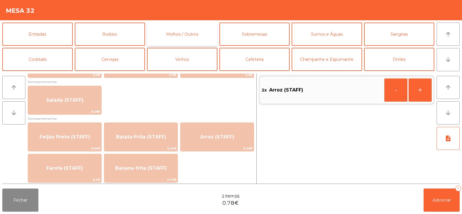
click at [199, 35] on button "Molhos / Outros" at bounding box center [182, 34] width 71 height 23
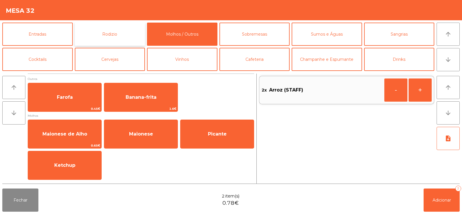
click at [136, 35] on button "Rodizio" at bounding box center [110, 34] width 71 height 23
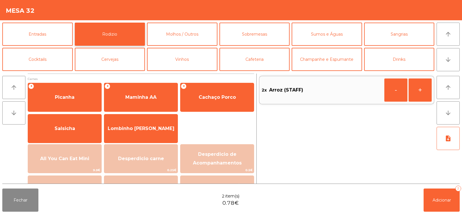
scroll to position [91, 0]
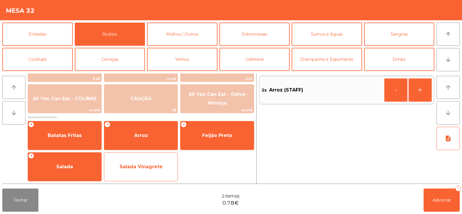
click at [160, 168] on span "Salada Vinagrete" at bounding box center [141, 166] width 43 height 5
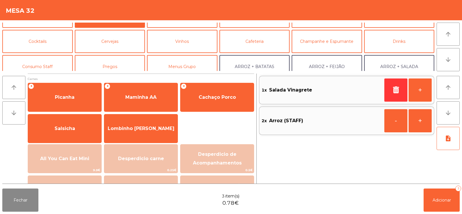
scroll to position [25, 0]
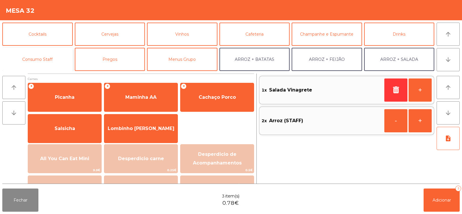
click at [55, 60] on button "Consumo Staff" at bounding box center [37, 59] width 71 height 23
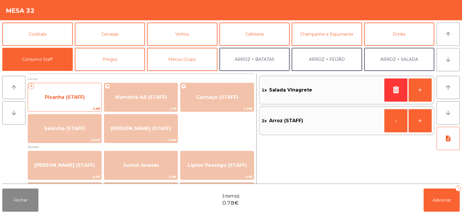
click at [90, 105] on span "Picanha (STAFF)" at bounding box center [64, 97] width 73 height 16
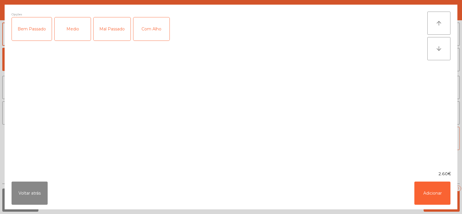
click at [77, 32] on div "Medio" at bounding box center [73, 28] width 36 height 23
click at [151, 33] on div "Com Alho" at bounding box center [152, 28] width 36 height 23
click at [434, 195] on button "Adicionar" at bounding box center [433, 192] width 36 height 23
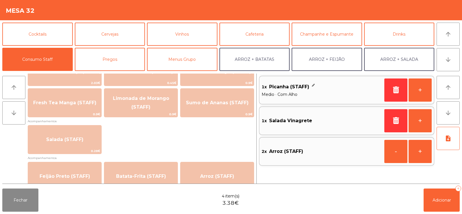
scroll to position [194, 0]
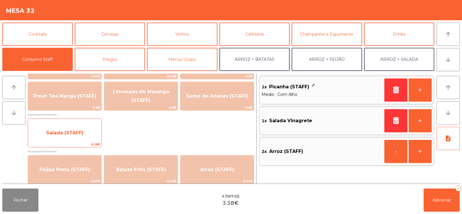
click at [86, 139] on span "Salada (STAFF)" at bounding box center [64, 133] width 73 height 16
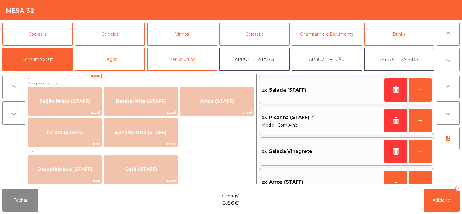
scroll to position [256, 0]
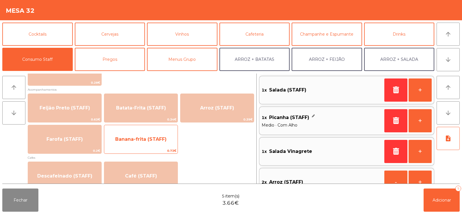
click at [163, 141] on span "Banana-frita (STAFF)" at bounding box center [140, 138] width 51 height 5
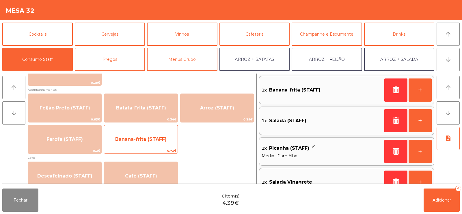
scroll to position [2, 0]
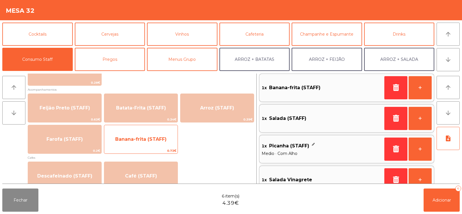
click at [163, 141] on span "Banana-frita (STAFF)" at bounding box center [140, 138] width 51 height 5
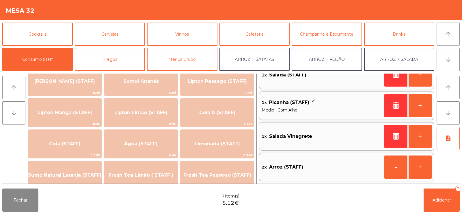
scroll to position [79, 0]
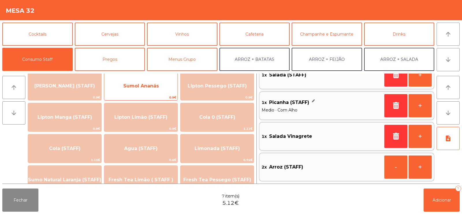
click at [160, 97] on span "0.9€" at bounding box center [140, 97] width 73 height 5
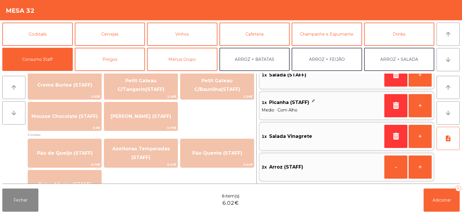
scroll to position [499, 0]
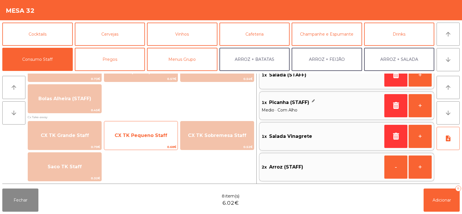
click at [150, 140] on span "CX TK Pequeno Staff" at bounding box center [140, 135] width 73 height 16
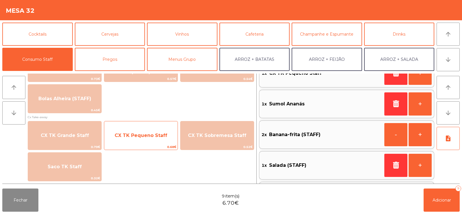
scroll to position [2, 0]
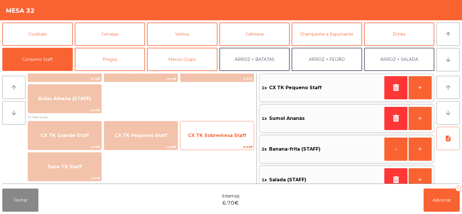
click at [218, 135] on span "CX TK Sobremesa Staff" at bounding box center [217, 134] width 58 height 5
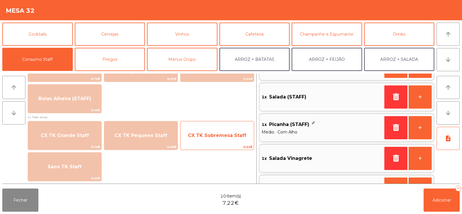
scroll to position [138, 0]
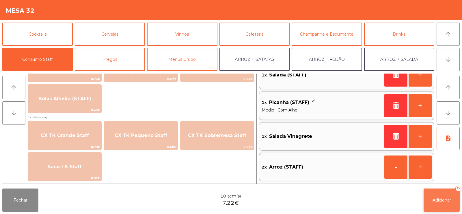
click at [443, 201] on span "Adicionar" at bounding box center [442, 199] width 18 height 5
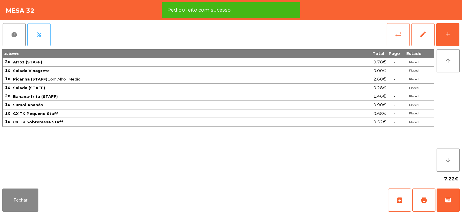
click at [398, 39] on button "sync_alt" at bounding box center [398, 34] width 23 height 23
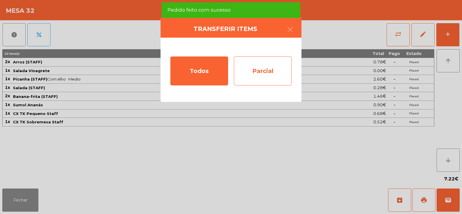
click at [277, 69] on div "Parcial" at bounding box center [263, 70] width 58 height 29
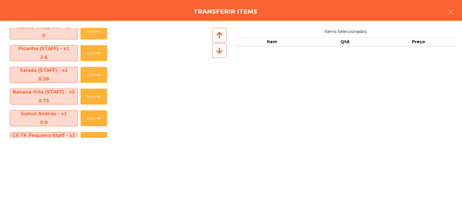
scroll to position [64, 0]
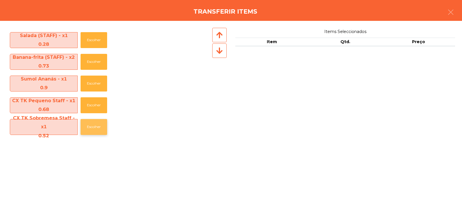
click at [88, 128] on button "Escolher" at bounding box center [94, 127] width 27 height 16
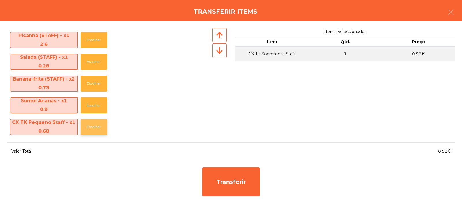
click at [90, 127] on button "Escolher" at bounding box center [94, 127] width 27 height 16
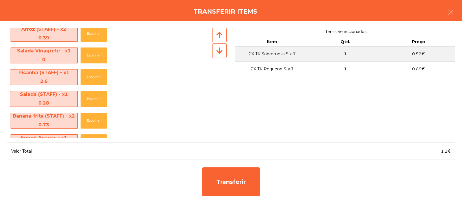
scroll to position [0, 0]
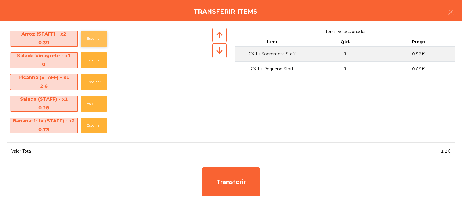
click at [102, 37] on button "Escolher" at bounding box center [94, 39] width 27 height 16
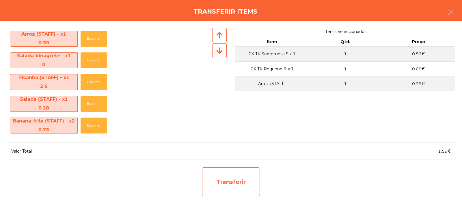
click at [230, 185] on div "Transferir" at bounding box center [231, 181] width 58 height 29
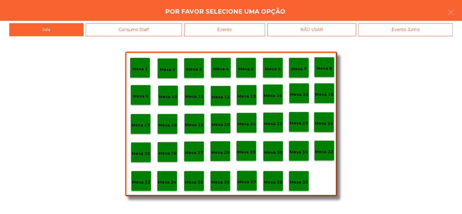
click at [294, 153] on p "Mesa 31" at bounding box center [299, 152] width 18 height 7
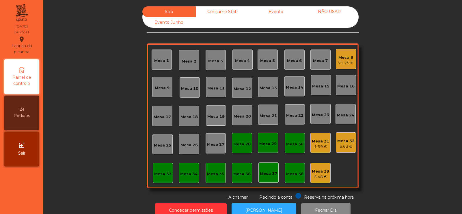
scroll to position [14, 0]
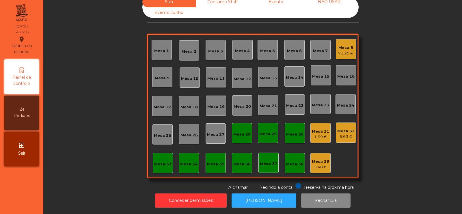
click at [345, 134] on div "5.63 €" at bounding box center [346, 137] width 17 height 6
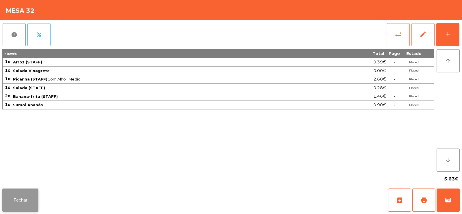
click at [27, 197] on button "Fechar" at bounding box center [20, 199] width 36 height 23
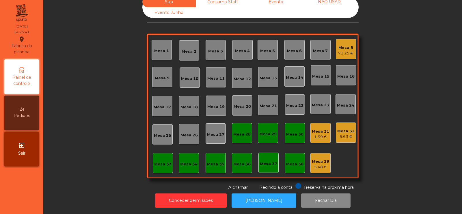
scroll to position [0, 0]
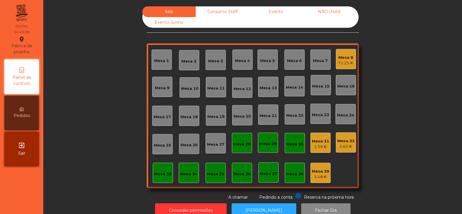
click at [352, 64] on div "Mesa 8 71.25 €" at bounding box center [346, 59] width 20 height 20
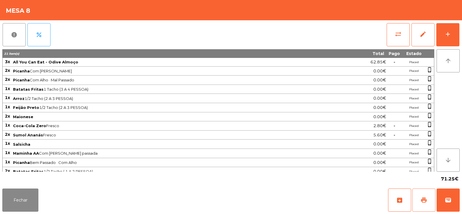
click at [424, 199] on span "print" at bounding box center [424, 199] width 7 height 7
click at [419, 200] on button "print" at bounding box center [424, 199] width 23 height 23
click at [401, 31] on span "sync_alt" at bounding box center [398, 34] width 7 height 7
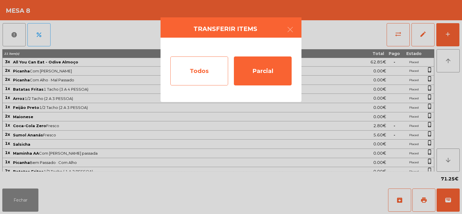
click at [197, 73] on div "Todos" at bounding box center [200, 70] width 58 height 29
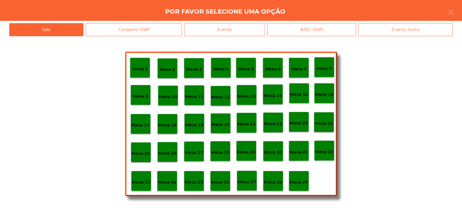
click at [221, 31] on div "Evento" at bounding box center [224, 29] width 81 height 13
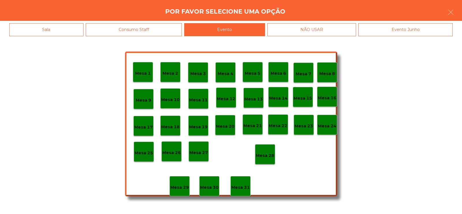
click at [269, 155] on p "Mesa 28" at bounding box center [265, 155] width 18 height 7
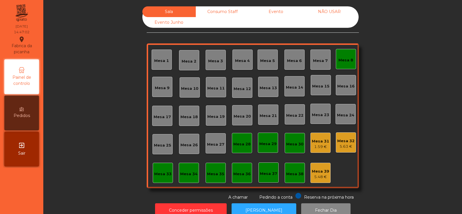
click at [339, 62] on div "Mesa 8" at bounding box center [346, 60] width 15 height 6
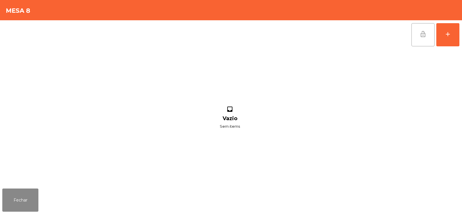
click at [421, 38] on button "lock_open" at bounding box center [423, 34] width 23 height 23
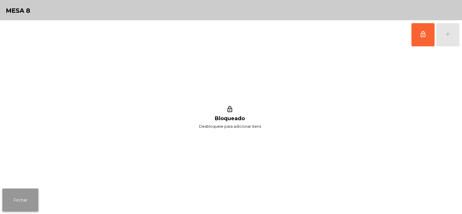
click at [27, 204] on button "Fechar" at bounding box center [20, 199] width 36 height 23
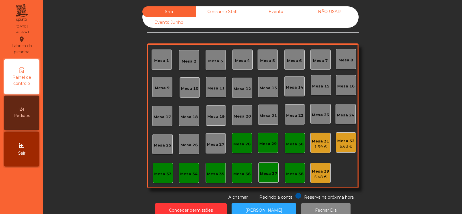
click at [160, 177] on div "Mesa 33" at bounding box center [163, 172] width 20 height 20
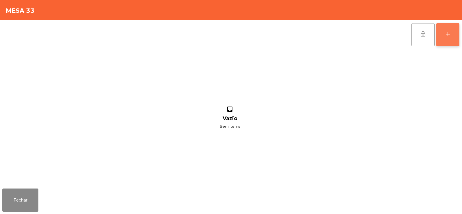
click at [445, 38] on button "add" at bounding box center [448, 34] width 23 height 23
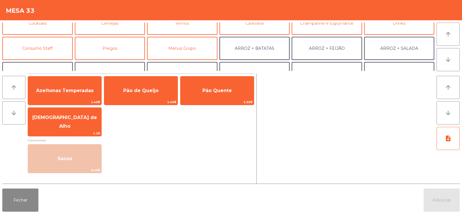
scroll to position [39, 0]
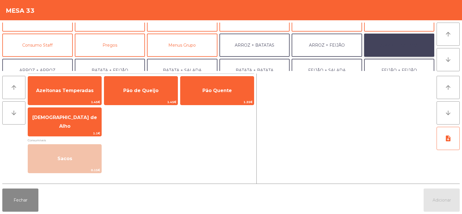
click at [394, 51] on button "ARROZ + SALADA" at bounding box center [399, 45] width 71 height 23
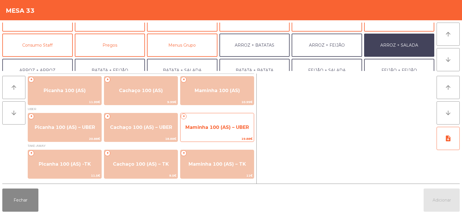
click at [222, 132] on span "Maminha 100 (AS) – UBER" at bounding box center [217, 127] width 73 height 16
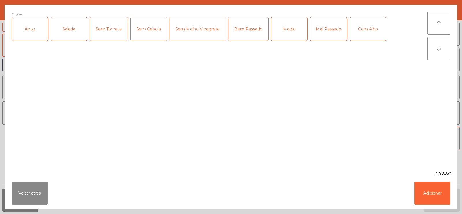
click at [26, 34] on div "Arroz" at bounding box center [30, 28] width 36 height 23
click at [69, 33] on div "Salada" at bounding box center [69, 28] width 36 height 23
click at [292, 33] on div "Medio" at bounding box center [289, 28] width 36 height 23
click at [438, 195] on button "Adicionar" at bounding box center [433, 192] width 36 height 23
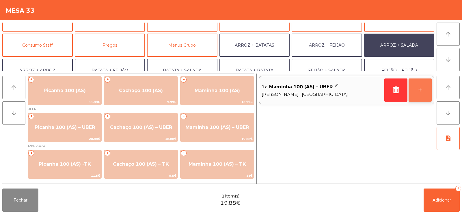
click at [427, 97] on button "+" at bounding box center [420, 89] width 23 height 23
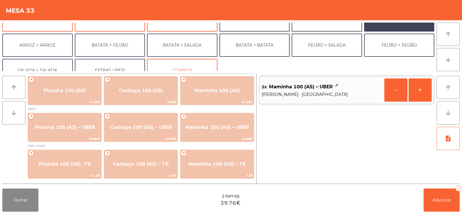
scroll to position [58, 0]
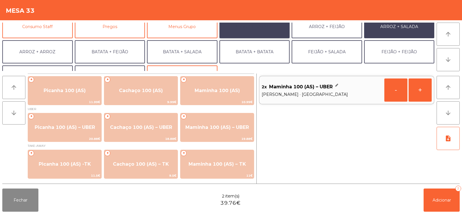
click at [256, 28] on button "ARROZ + BATATAS" at bounding box center [255, 26] width 71 height 23
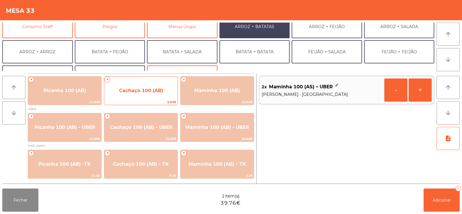
click at [139, 95] on span "Cachaço 100 (AB)" at bounding box center [140, 91] width 73 height 16
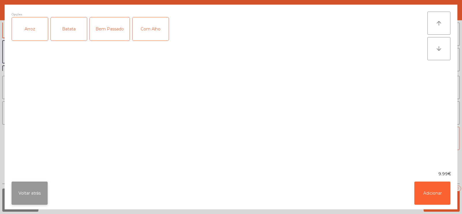
click at [38, 190] on button "Voltar atrás" at bounding box center [30, 192] width 36 height 23
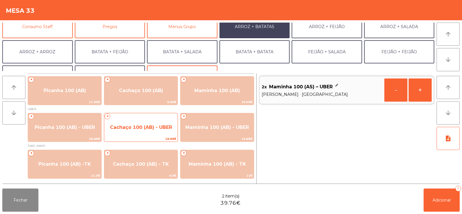
click at [143, 133] on span "Cachaço 100 (AB) - UBER" at bounding box center [140, 127] width 73 height 16
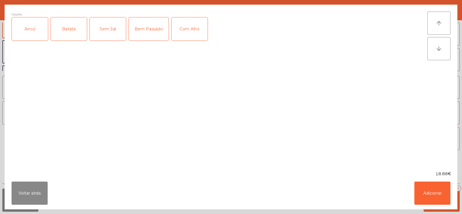
click at [29, 36] on div "Arroz" at bounding box center [30, 28] width 36 height 23
click at [64, 33] on div "Batata" at bounding box center [69, 28] width 36 height 23
click at [434, 198] on button "Adicionar" at bounding box center [433, 192] width 36 height 23
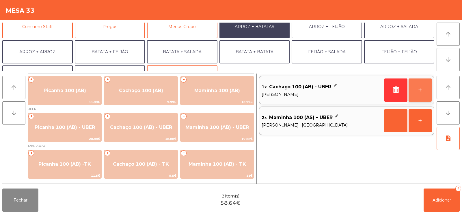
click at [420, 95] on button "+" at bounding box center [420, 89] width 23 height 23
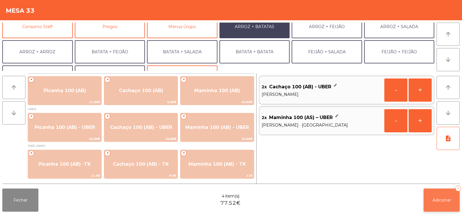
click at [442, 207] on button "Adicionar 4" at bounding box center [442, 199] width 36 height 23
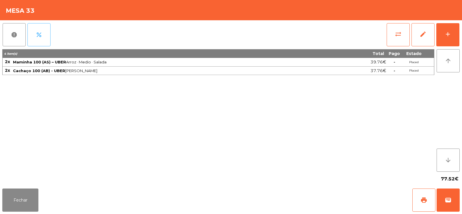
click at [41, 35] on span "percent" at bounding box center [39, 34] width 7 height 7
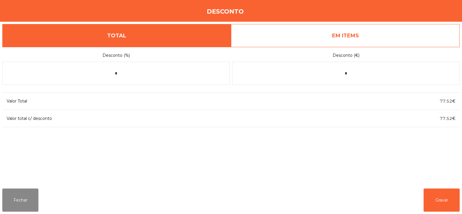
click at [354, 33] on link "EM ITEMS" at bounding box center [345, 35] width 229 height 23
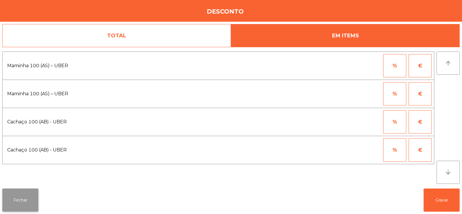
click at [24, 200] on button "Fechar" at bounding box center [20, 199] width 36 height 23
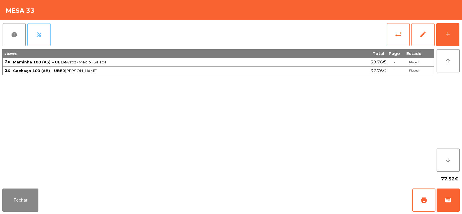
click at [43, 40] on button "percent" at bounding box center [38, 34] width 23 height 23
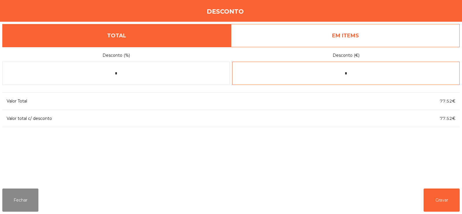
click at [357, 75] on input "*" at bounding box center [346, 73] width 228 height 23
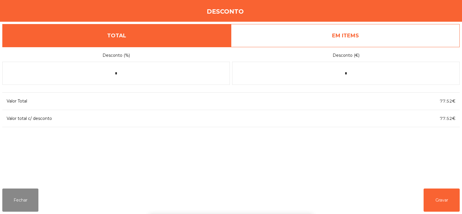
click at [359, 38] on link "EM ITEMS" at bounding box center [345, 35] width 229 height 23
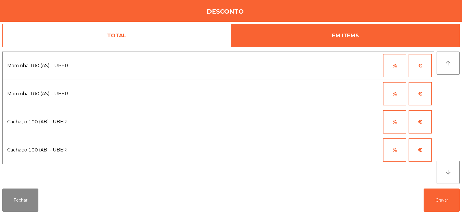
click at [395, 69] on button "%" at bounding box center [395, 65] width 23 height 23
click at [368, 67] on input "*" at bounding box center [366, 65] width 29 height 23
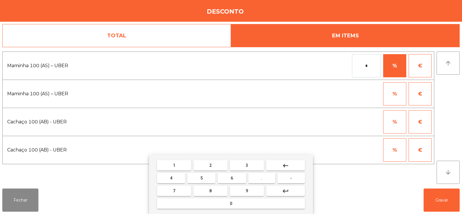
click at [177, 165] on button "1" at bounding box center [174, 165] width 34 height 10
click at [231, 203] on span "0" at bounding box center [231, 203] width 2 height 5
click at [294, 165] on button "keyboard_backspace" at bounding box center [285, 165] width 39 height 10
click at [290, 165] on button "keyboard_backspace" at bounding box center [285, 165] width 39 height 10
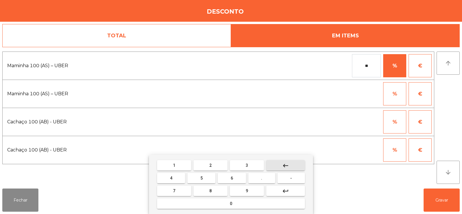
click at [293, 166] on button "keyboard_backspace" at bounding box center [285, 165] width 39 height 10
type input "*"
click at [297, 165] on button "keyboard_backspace" at bounding box center [285, 165] width 39 height 10
click at [180, 163] on button "1" at bounding box center [174, 165] width 34 height 10
click at [235, 204] on button "0" at bounding box center [231, 203] width 148 height 10
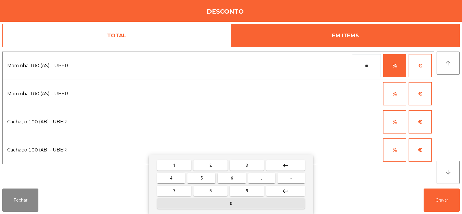
click at [231, 203] on span "0" at bounding box center [231, 203] width 2 height 5
type input "***"
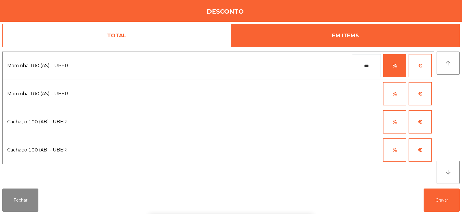
click at [397, 123] on button "%" at bounding box center [395, 121] width 23 height 23
click at [371, 123] on input "*" at bounding box center [366, 121] width 29 height 23
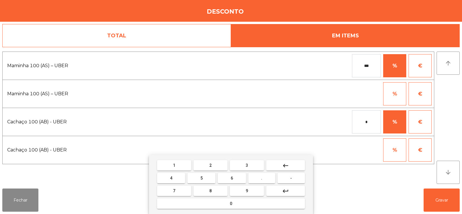
click at [180, 167] on button "1" at bounding box center [174, 165] width 34 height 10
click at [226, 206] on button "0" at bounding box center [231, 203] width 148 height 10
click at [225, 202] on button "0" at bounding box center [231, 203] width 148 height 10
click at [290, 165] on button "keyboard_backspace" at bounding box center [285, 165] width 39 height 10
click at [287, 166] on mat-icon "keyboard_backspace" at bounding box center [285, 165] width 7 height 7
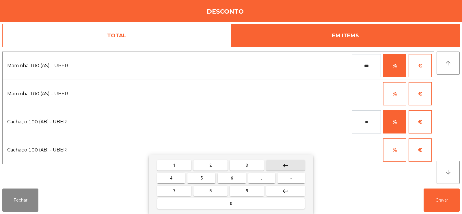
click at [287, 165] on mat-icon "keyboard_backspace" at bounding box center [285, 165] width 7 height 7
type input "*"
click at [289, 164] on mat-icon "keyboard_backspace" at bounding box center [285, 165] width 7 height 7
click at [174, 165] on span "1" at bounding box center [174, 165] width 2 height 5
click at [231, 203] on span "0" at bounding box center [231, 203] width 2 height 5
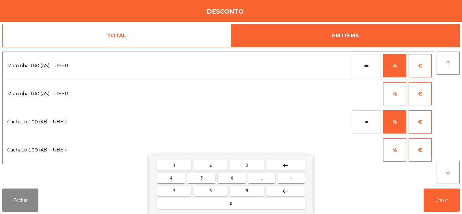
click at [227, 204] on button "0" at bounding box center [231, 203] width 148 height 10
type input "***"
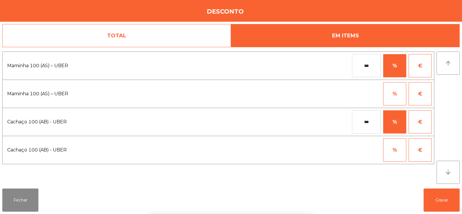
click at [447, 202] on div "1 2 3 keyboard_backspace 4 5 6 . - 7 8 9 keyboard_return 0" at bounding box center [231, 184] width 462 height 59
click at [441, 201] on button "Gravar" at bounding box center [442, 199] width 36 height 23
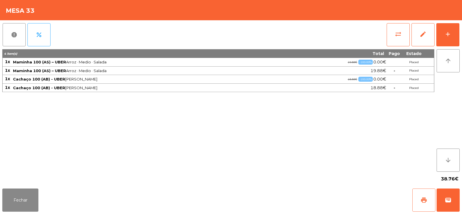
click at [424, 201] on span "print" at bounding box center [424, 199] width 7 height 7
click at [447, 200] on span "wallet" at bounding box center [448, 199] width 7 height 7
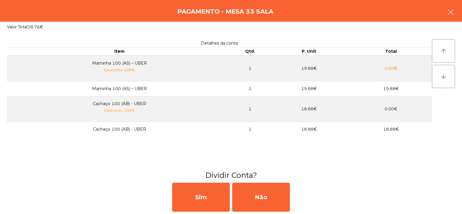
click at [455, 11] on button "button" at bounding box center [451, 12] width 16 height 17
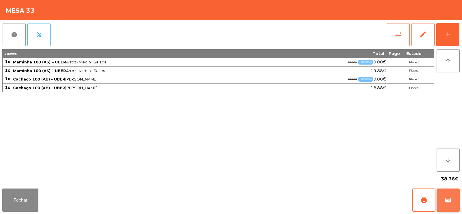
click at [451, 197] on span "wallet" at bounding box center [448, 199] width 7 height 7
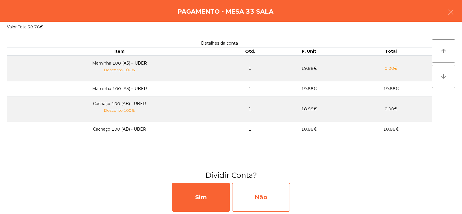
click at [280, 201] on div "Não" at bounding box center [261, 196] width 58 height 29
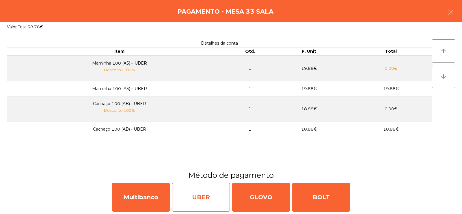
click at [208, 199] on div "UBER" at bounding box center [201, 196] width 58 height 29
select select "**"
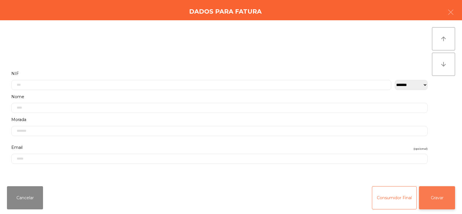
click at [437, 200] on button "Gravar" at bounding box center [437, 197] width 36 height 23
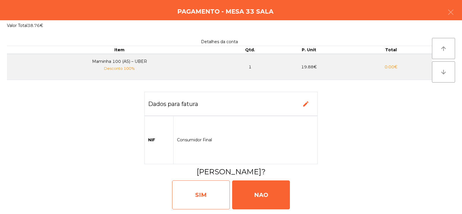
click at [207, 199] on div "SIM" at bounding box center [201, 194] width 58 height 29
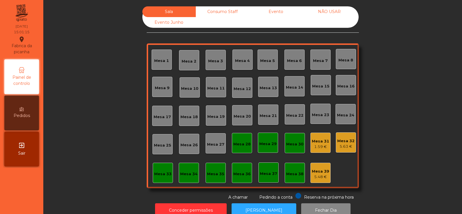
scroll to position [14, 0]
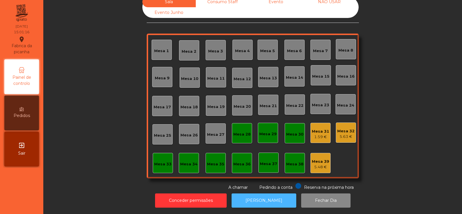
click at [273, 194] on button "[PERSON_NAME]" at bounding box center [264, 200] width 65 height 14
click at [317, 134] on div "1.59 €" at bounding box center [320, 137] width 17 height 6
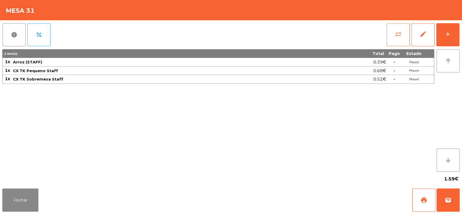
click at [398, 38] on button "sync_alt" at bounding box center [398, 34] width 23 height 23
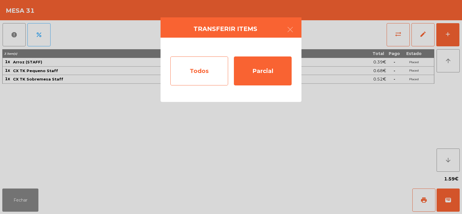
click at [197, 74] on div "Todos" at bounding box center [200, 70] width 58 height 29
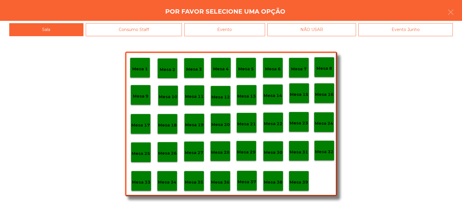
click at [302, 184] on p "Mesa 39" at bounding box center [299, 182] width 18 height 7
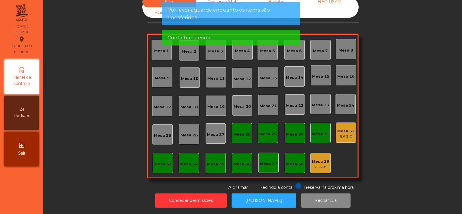
click at [342, 128] on div "Mesa 32" at bounding box center [346, 131] width 17 height 6
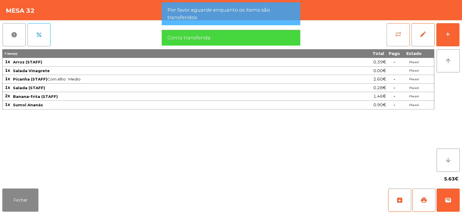
click at [395, 37] on span "sync_alt" at bounding box center [398, 34] width 7 height 7
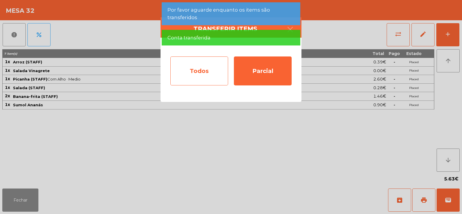
click at [201, 71] on div "Todos" at bounding box center [200, 70] width 58 height 29
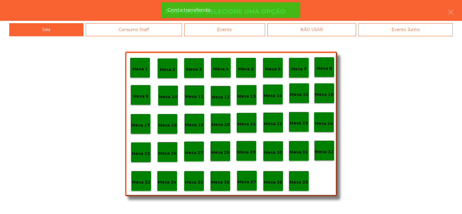
click at [302, 179] on p "Mesa 39" at bounding box center [299, 182] width 18 height 7
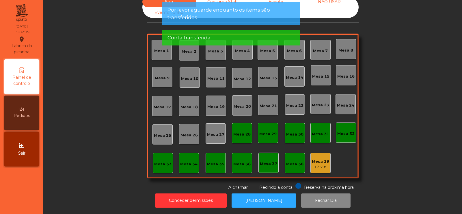
scroll to position [0, 0]
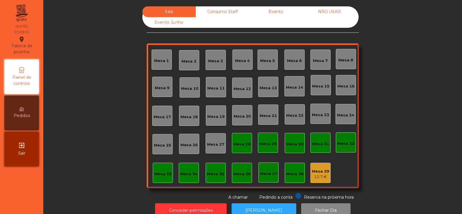
click at [280, 13] on div "Evento" at bounding box center [275, 11] width 53 height 11
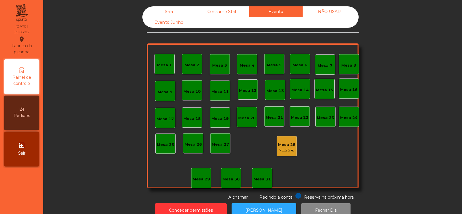
click at [290, 148] on div "71.25 €" at bounding box center [286, 150] width 17 height 6
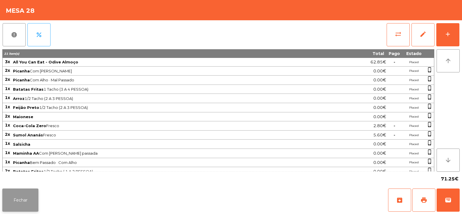
click at [24, 203] on button "Fechar" at bounding box center [20, 199] width 36 height 23
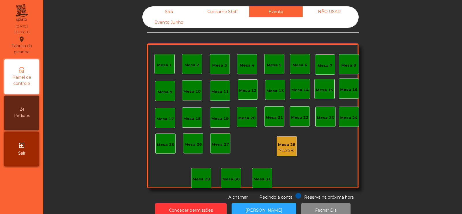
scroll to position [14, 0]
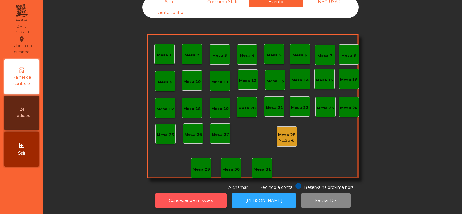
click at [184, 201] on button "Conceder permissões" at bounding box center [191, 200] width 72 height 14
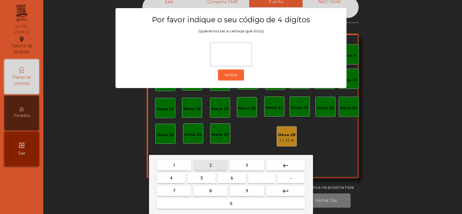
click at [211, 165] on span "2" at bounding box center [211, 165] width 2 height 5
click at [230, 177] on button "6" at bounding box center [232, 178] width 28 height 10
click at [181, 190] on button "7" at bounding box center [174, 190] width 34 height 10
click at [199, 177] on button "5" at bounding box center [202, 178] width 28 height 10
type input "****"
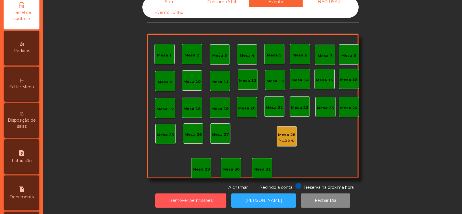
scroll to position [103, 0]
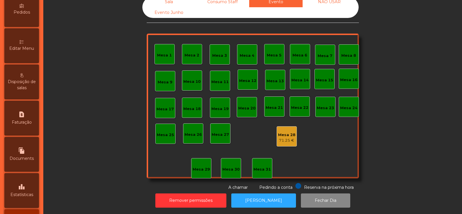
click at [27, 192] on span "Estatísticas" at bounding box center [21, 194] width 23 height 6
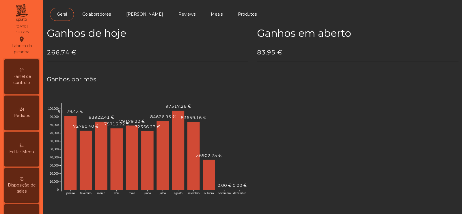
click at [26, 74] on span "Painel de controlo" at bounding box center [22, 79] width 32 height 12
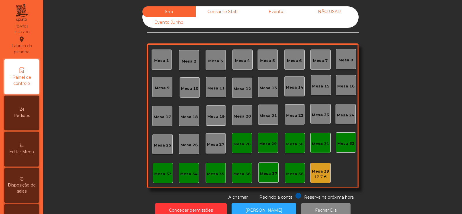
scroll to position [14, 0]
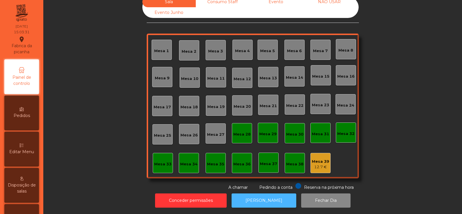
click at [253, 193] on button "[PERSON_NAME]" at bounding box center [264, 200] width 65 height 14
click at [266, 196] on button "[PERSON_NAME]" at bounding box center [264, 200] width 65 height 14
